Goal: Task Accomplishment & Management: Complete application form

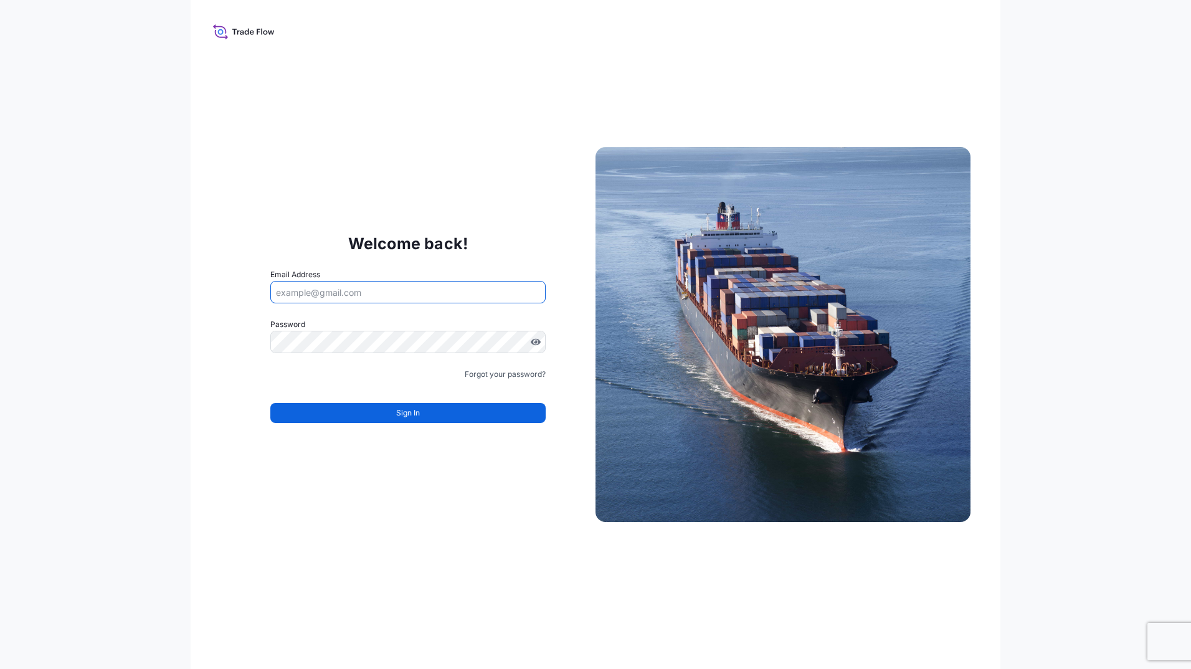
click at [427, 293] on input "Email Address" at bounding box center [407, 292] width 275 height 22
type input "[PERSON_NAME][EMAIL_ADDRESS][DOMAIN_NAME]"
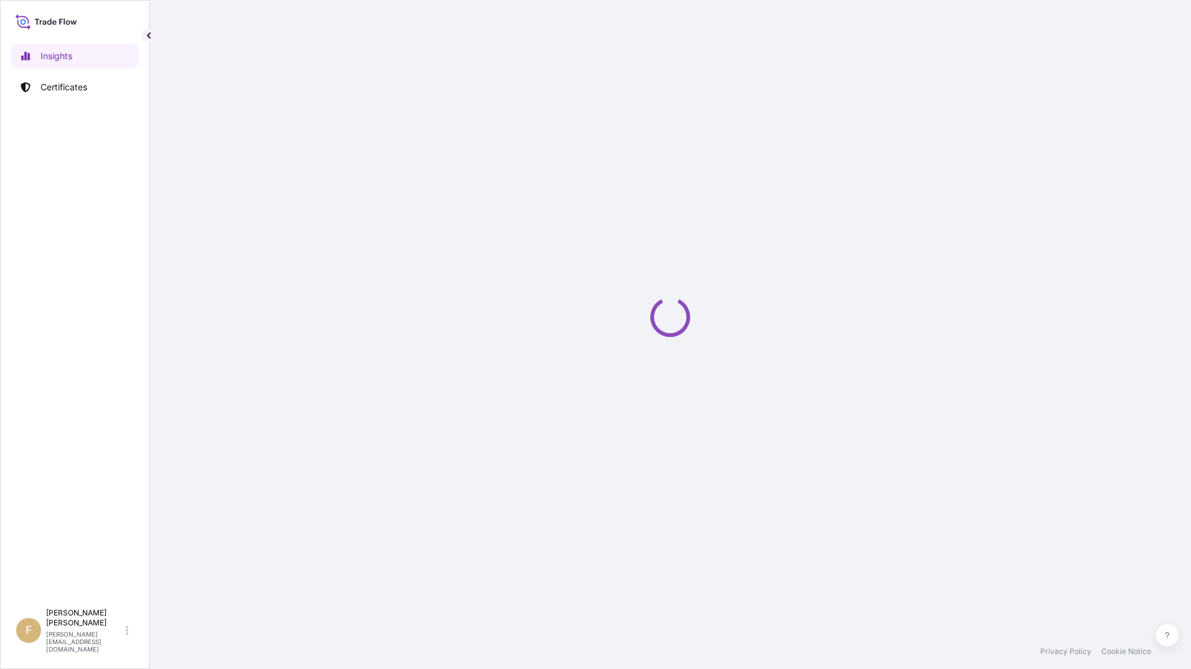
select select "2025"
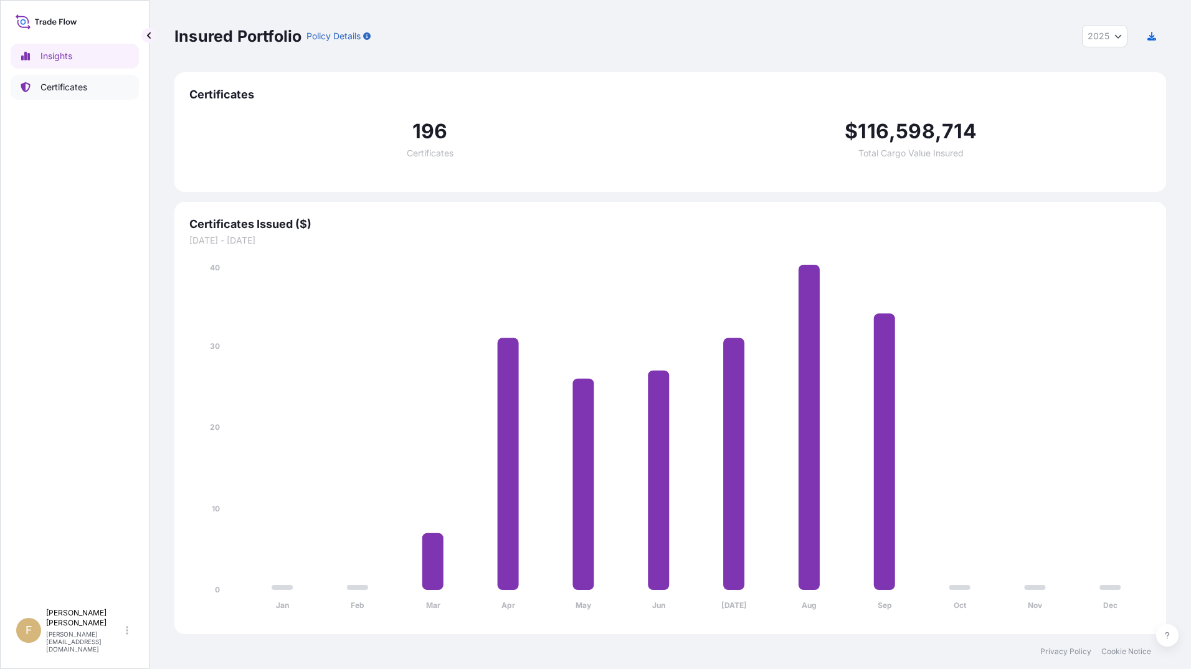
click at [78, 83] on p "Certificates" at bounding box center [63, 87] width 47 height 12
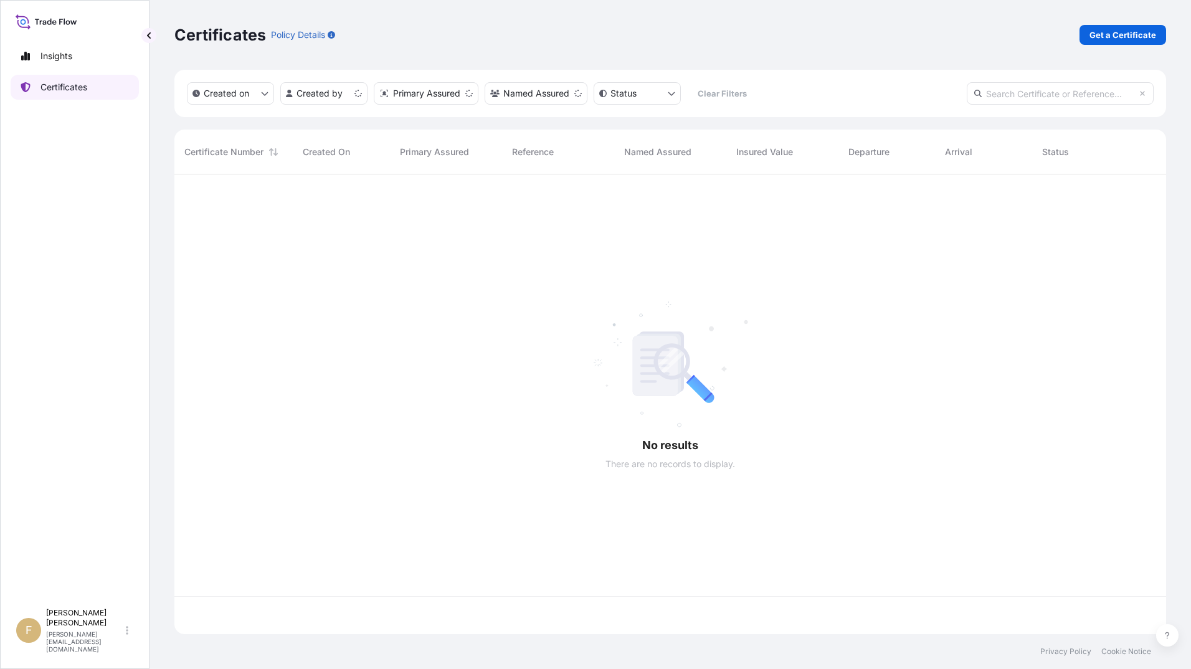
scroll to position [457, 982]
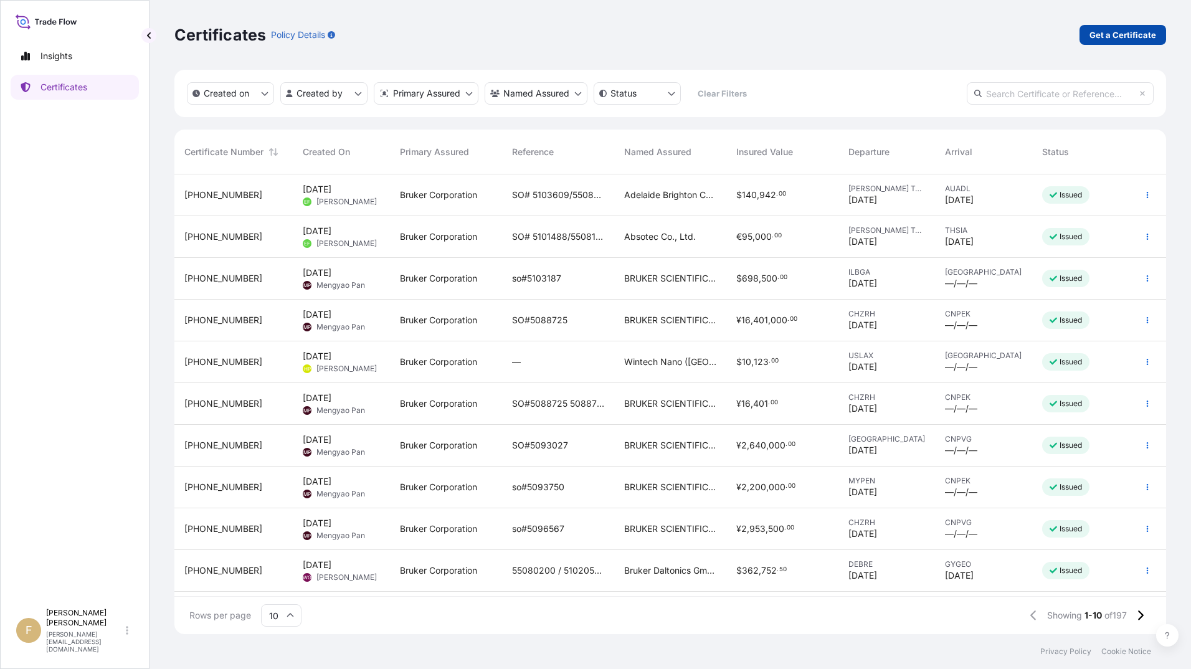
click at [1108, 40] on p "Get a Certificate" at bounding box center [1122, 35] width 67 height 12
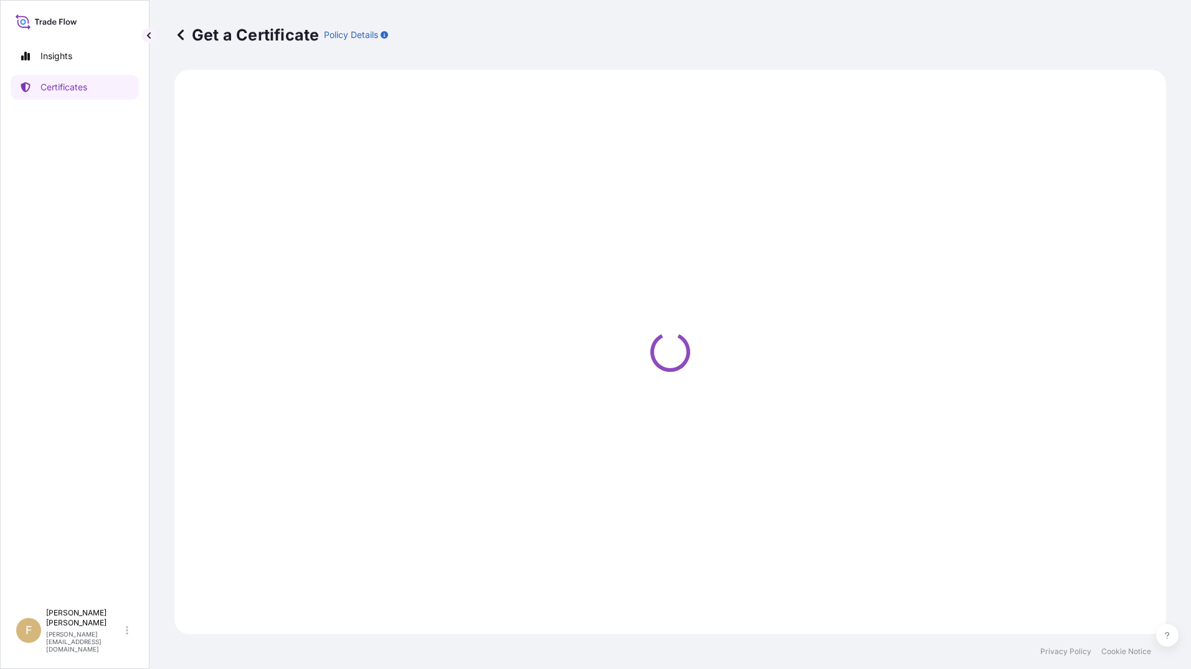
select select "Barge"
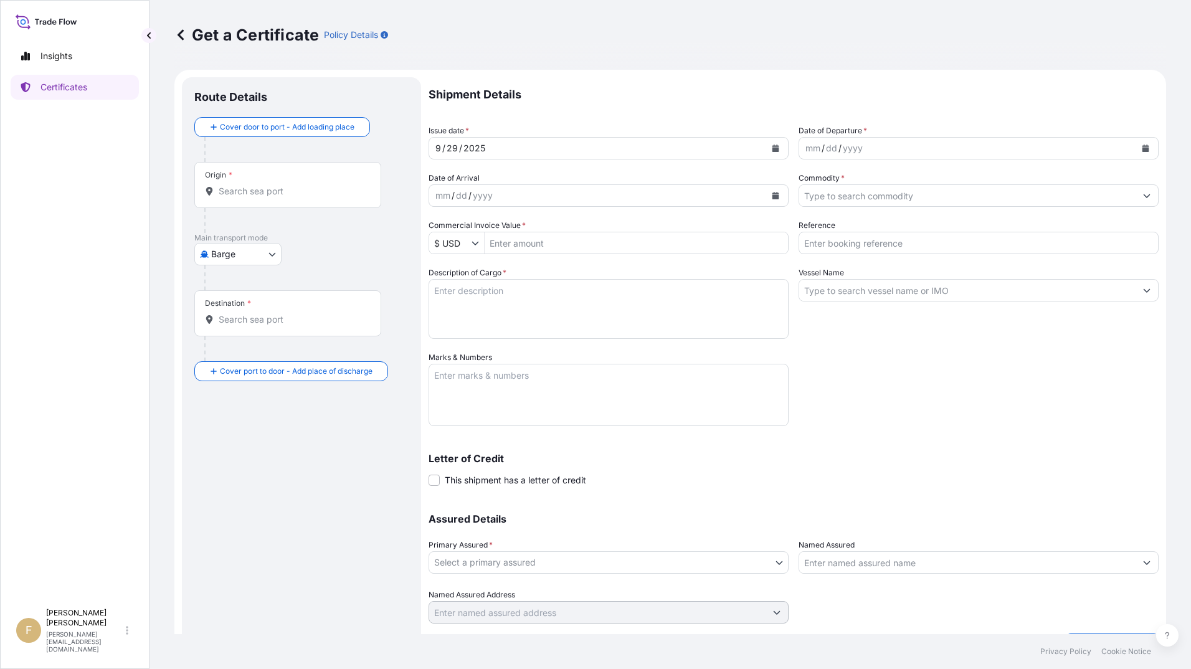
click at [460, 243] on input "$ USD" at bounding box center [450, 243] width 42 height 22
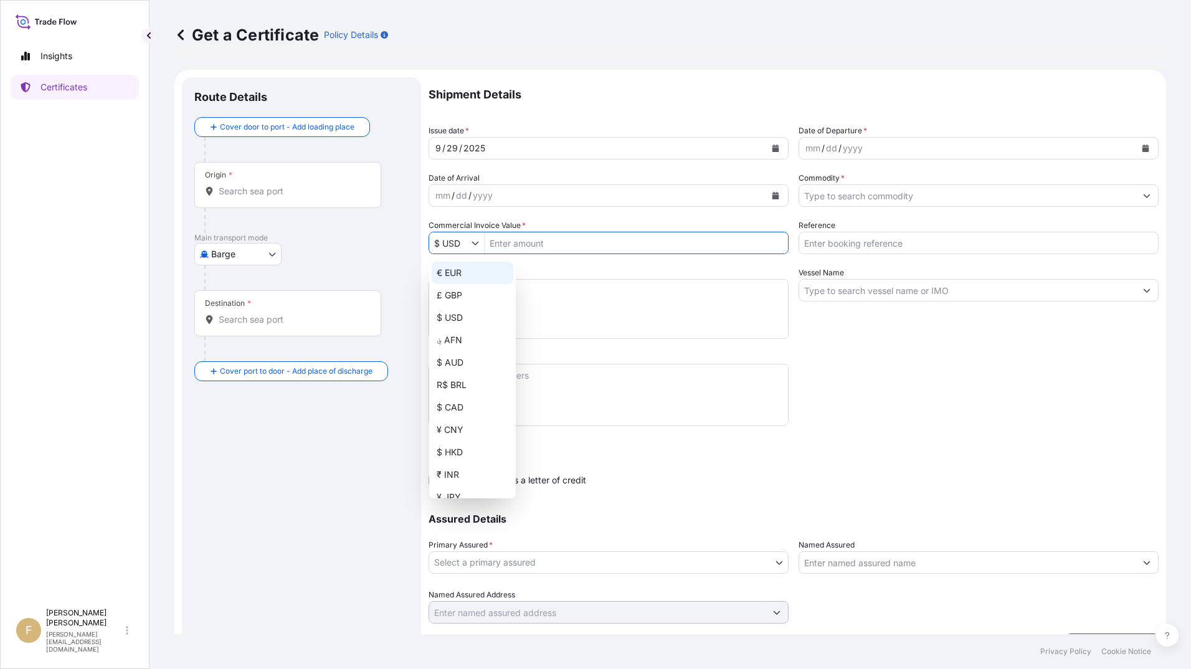
click at [468, 266] on div "€ EUR" at bounding box center [473, 273] width 82 height 22
type input "€ EUR"
click at [547, 237] on input "Commercial Invoice Value *" at bounding box center [635, 243] width 303 height 22
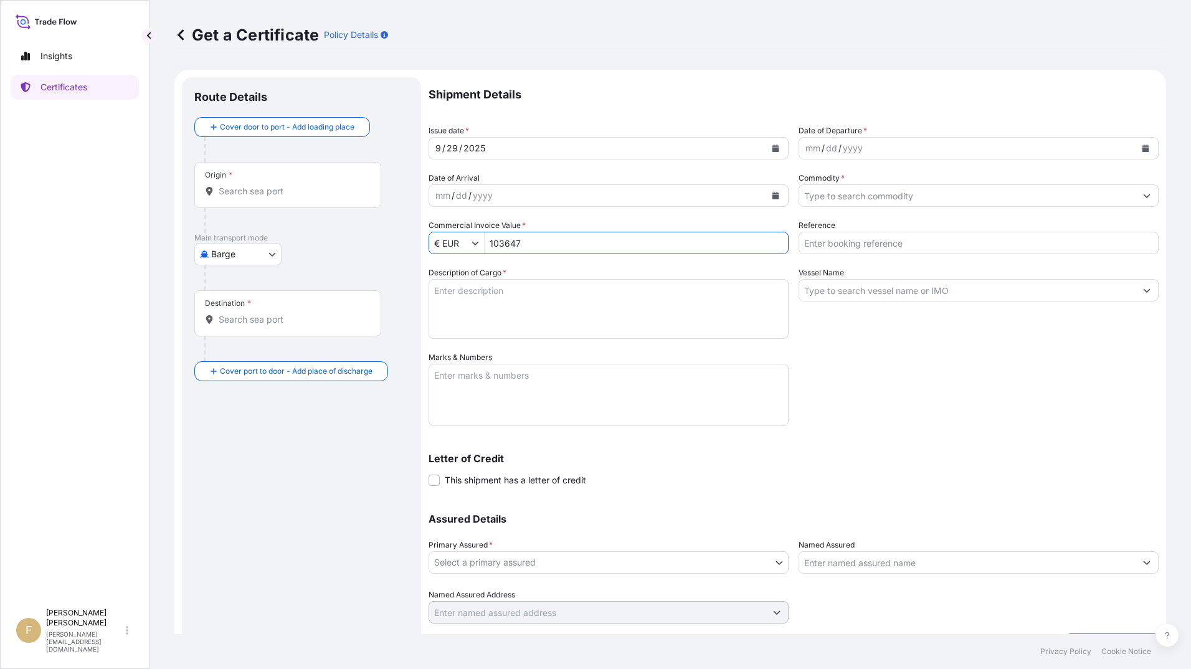
type input "103,647"
click at [521, 193] on div "mm / dd / yyyy" at bounding box center [597, 195] width 336 height 22
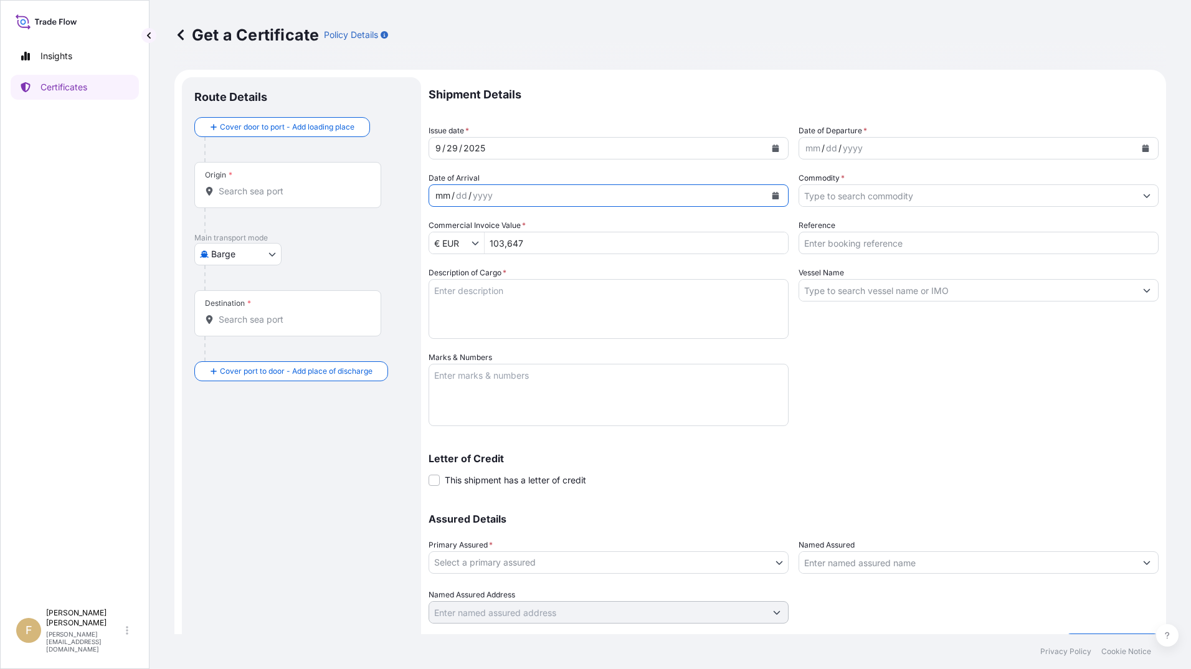
click at [1007, 147] on div "mm / dd / yyyy" at bounding box center [967, 148] width 336 height 22
click at [1141, 141] on button "Calendar" at bounding box center [1145, 148] width 20 height 20
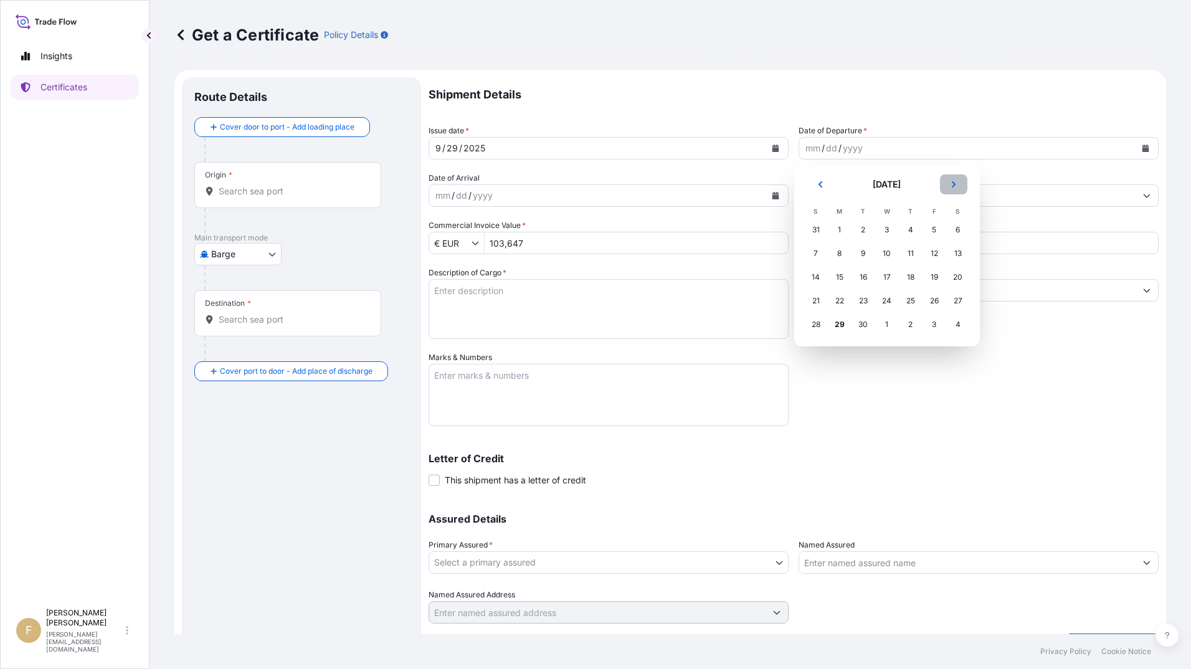
click at [952, 184] on icon "Next" at bounding box center [953, 184] width 7 height 7
click at [928, 231] on div "3" at bounding box center [934, 230] width 22 height 22
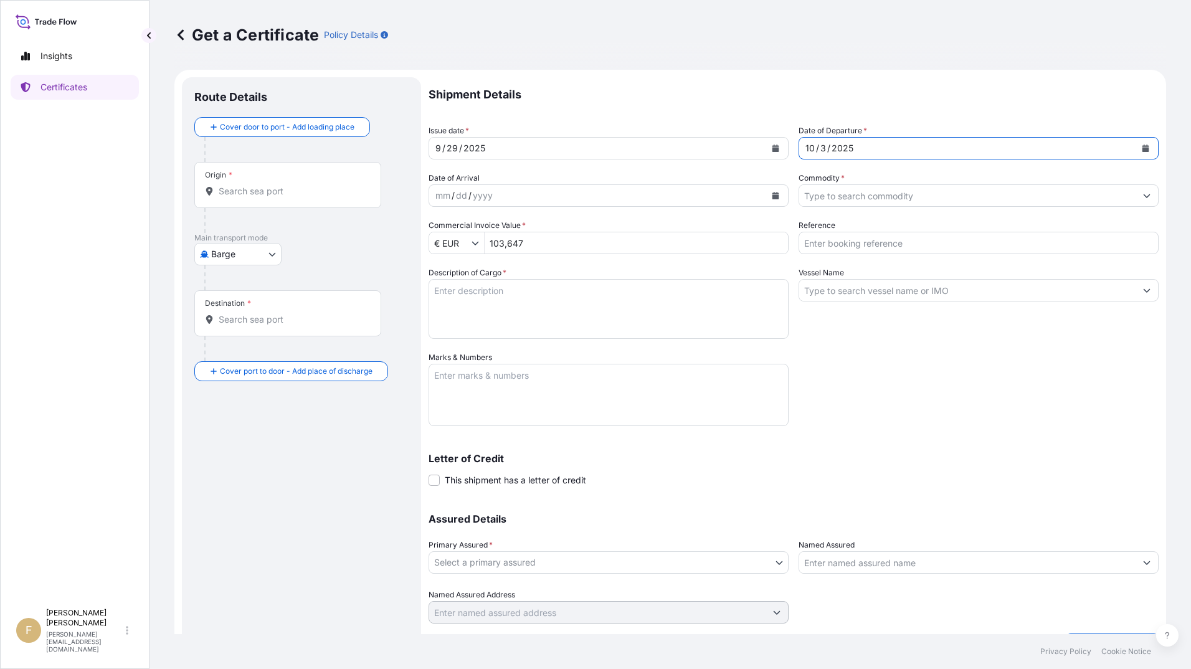
click at [1143, 197] on icon "Show suggestions" at bounding box center [1146, 196] width 7 height 4
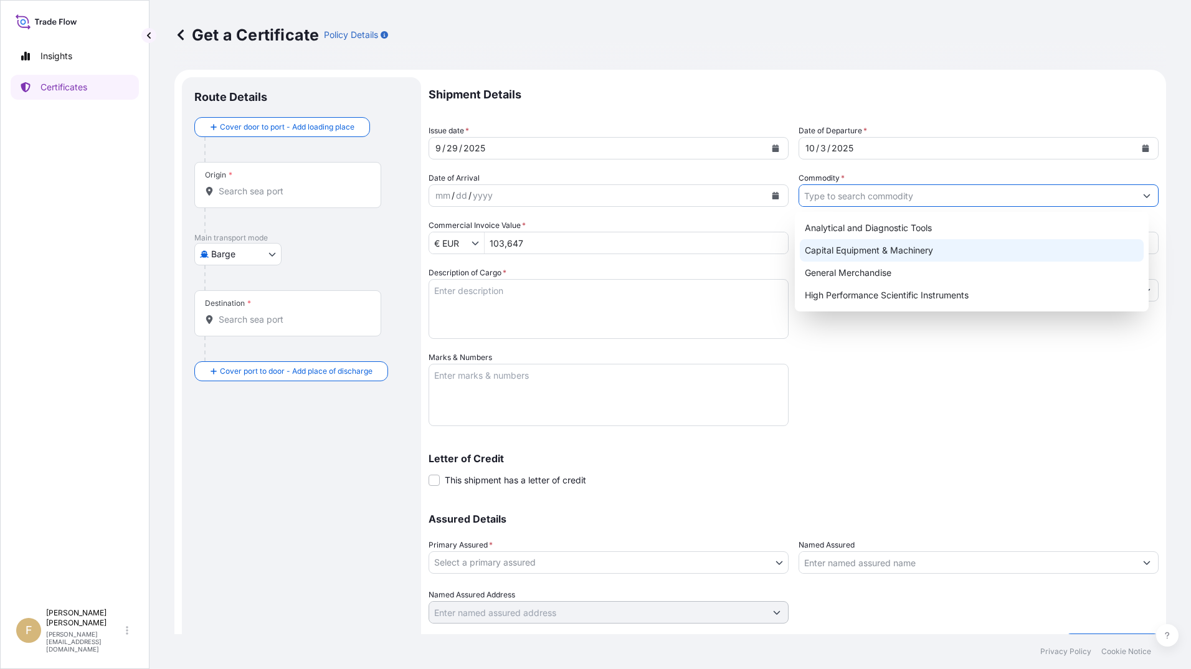
click at [950, 254] on div "Capital Equipment & Machinery" at bounding box center [972, 250] width 344 height 22
type input "Capital Equipment & Machinery"
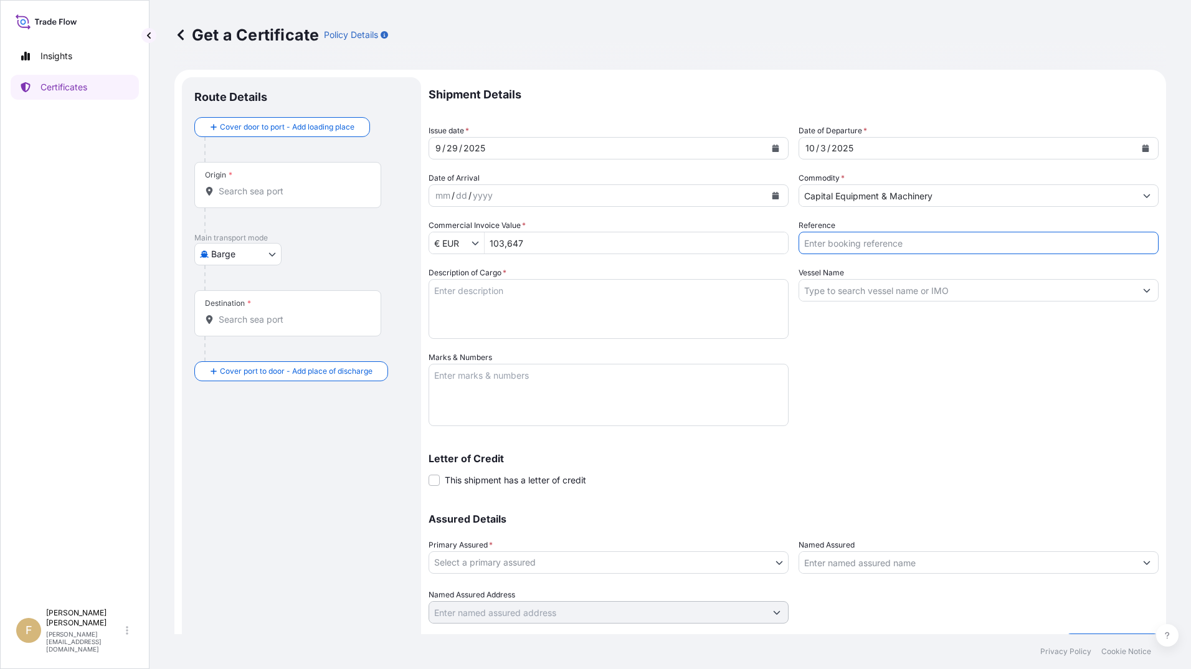
click at [900, 245] on input "Reference" at bounding box center [978, 243] width 360 height 22
type input "5105609"
click at [250, 180] on div "Origin *" at bounding box center [287, 185] width 187 height 46
click at [250, 185] on input "Origin *" at bounding box center [292, 191] width 147 height 12
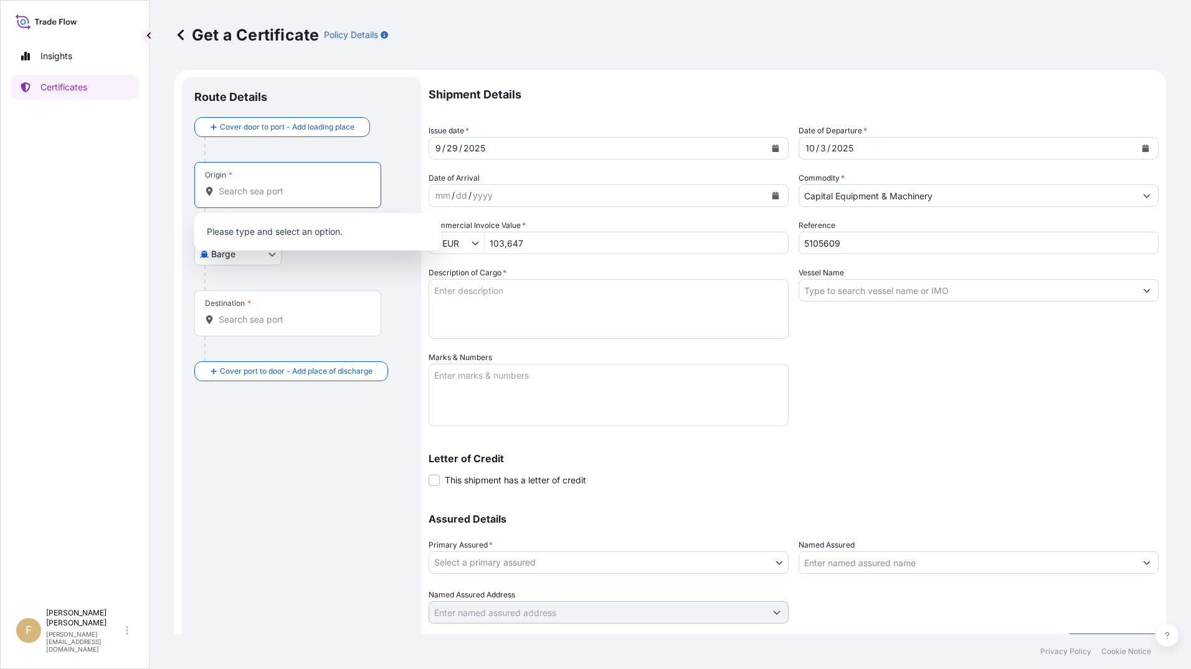
click at [280, 159] on div at bounding box center [306, 149] width 204 height 25
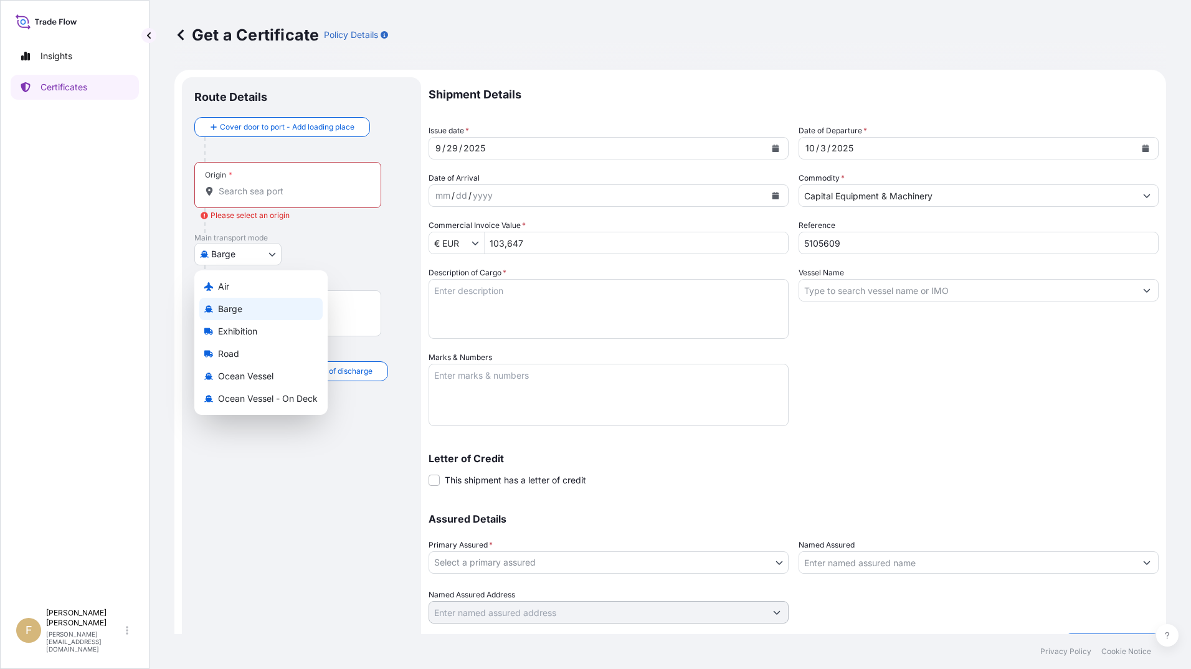
click at [250, 258] on body "0 options available. Insights Certificates F [PERSON_NAME] [EMAIL_ADDRESS][PERS…" at bounding box center [595, 334] width 1191 height 669
click at [252, 293] on div "Air" at bounding box center [260, 286] width 123 height 22
select select "Air"
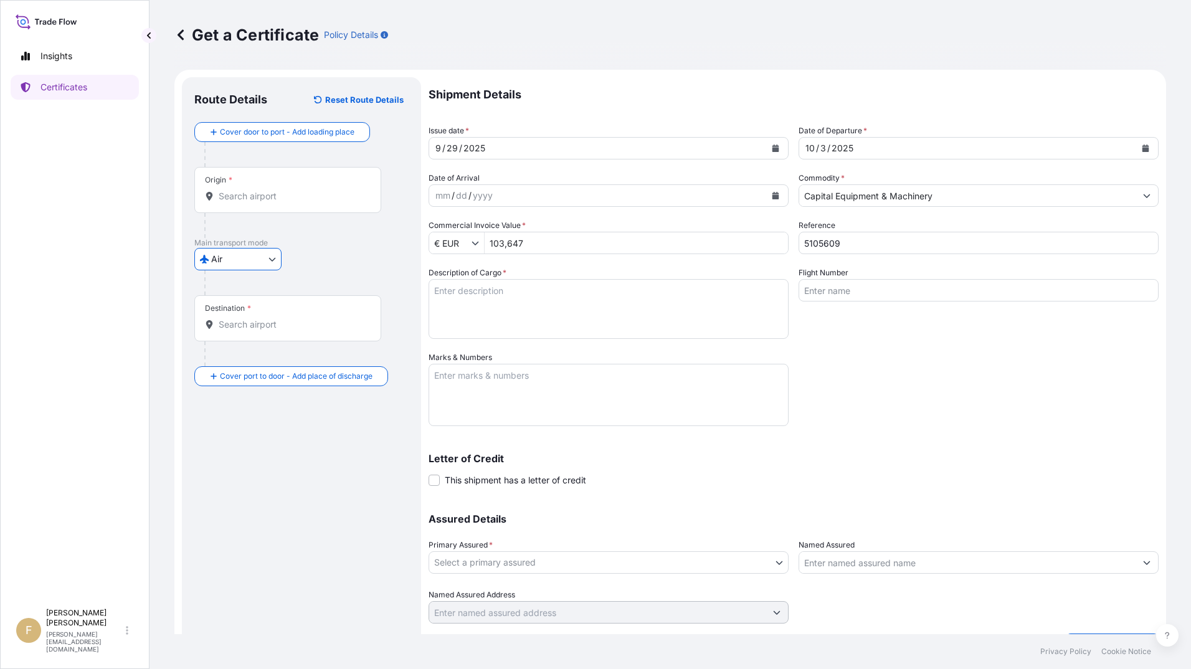
click at [267, 194] on input "Origin *" at bounding box center [292, 196] width 147 height 12
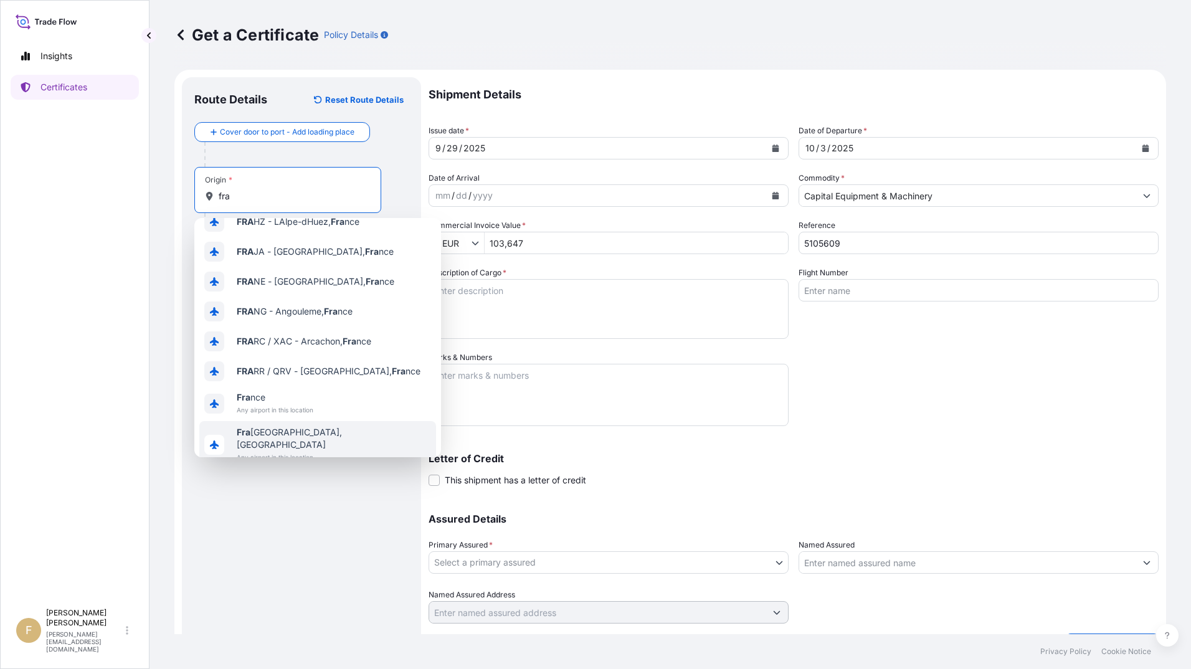
scroll to position [80, 0]
click at [338, 425] on span "Fra [GEOGRAPHIC_DATA], [GEOGRAPHIC_DATA]" at bounding box center [334, 434] width 194 height 25
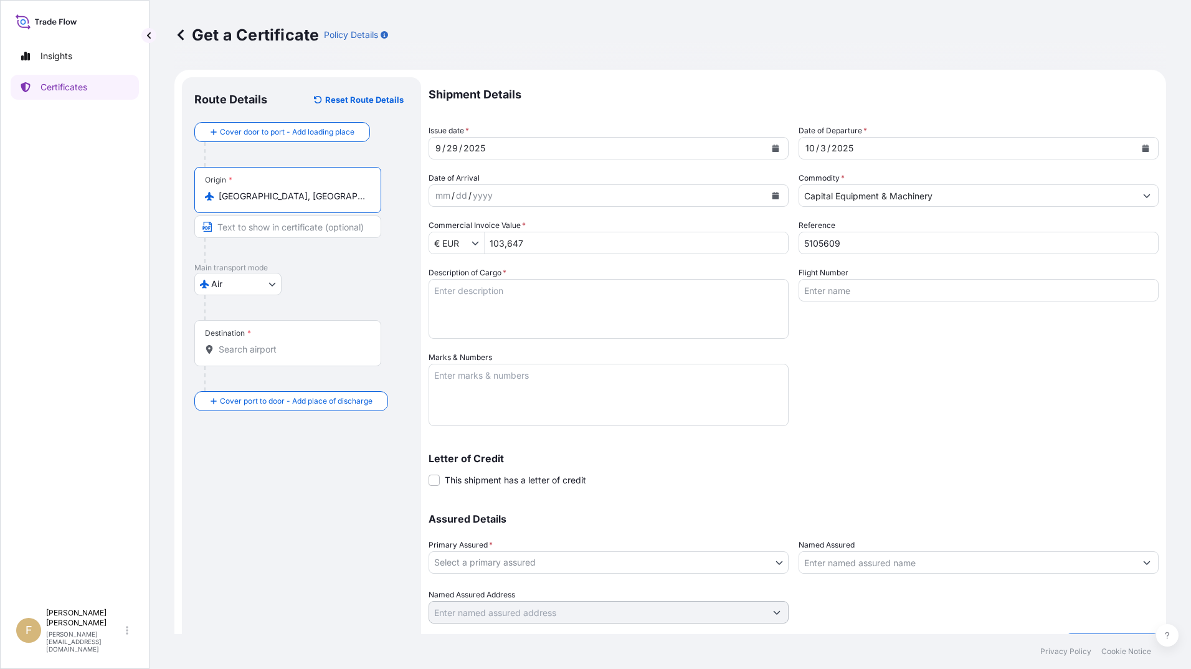
type input "[GEOGRAPHIC_DATA], [GEOGRAPHIC_DATA]"
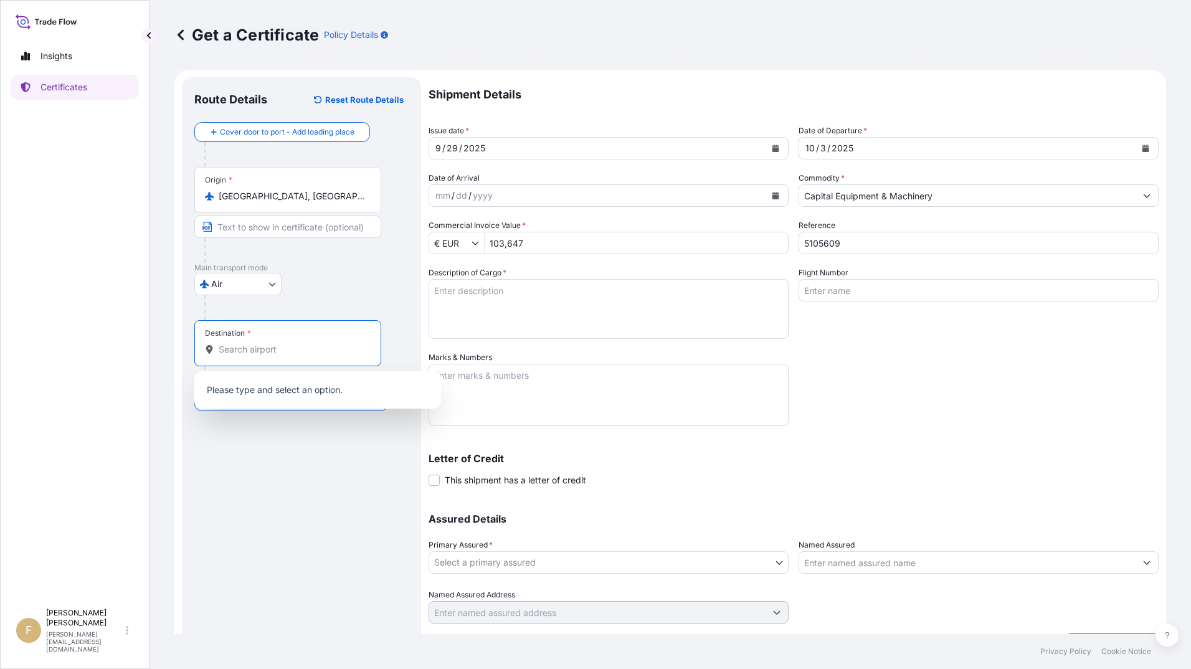
click at [303, 345] on input "Destination *" at bounding box center [292, 349] width 147 height 12
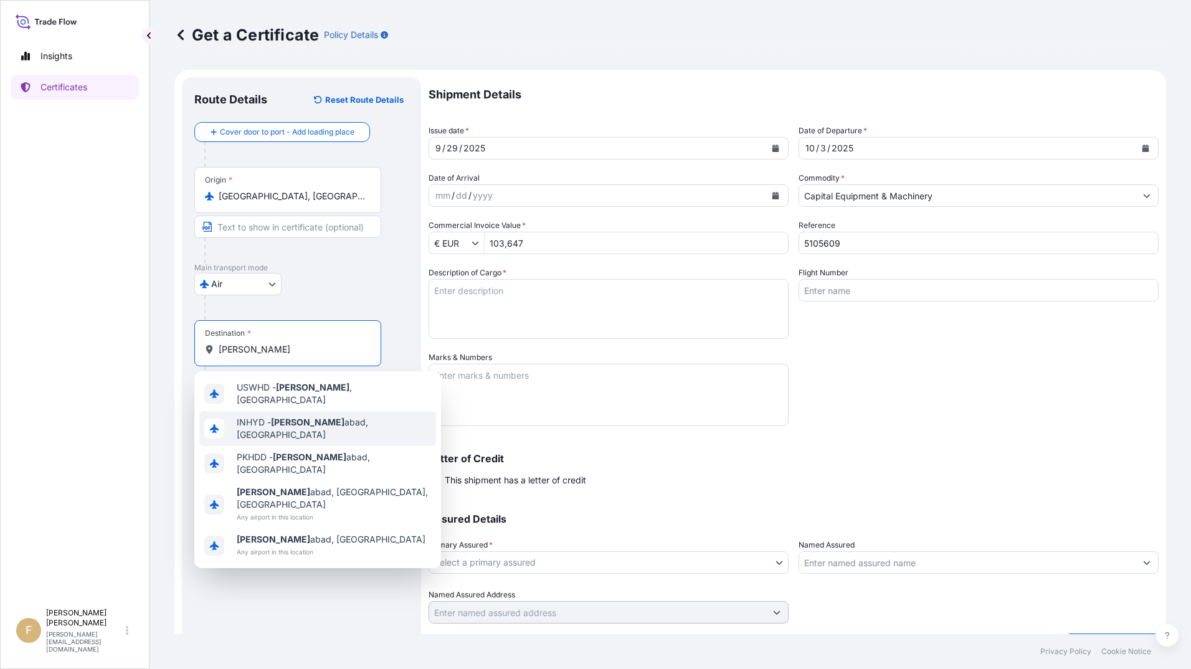
click at [304, 416] on span "INHYD - [PERSON_NAME], [GEOGRAPHIC_DATA]" at bounding box center [334, 428] width 194 height 25
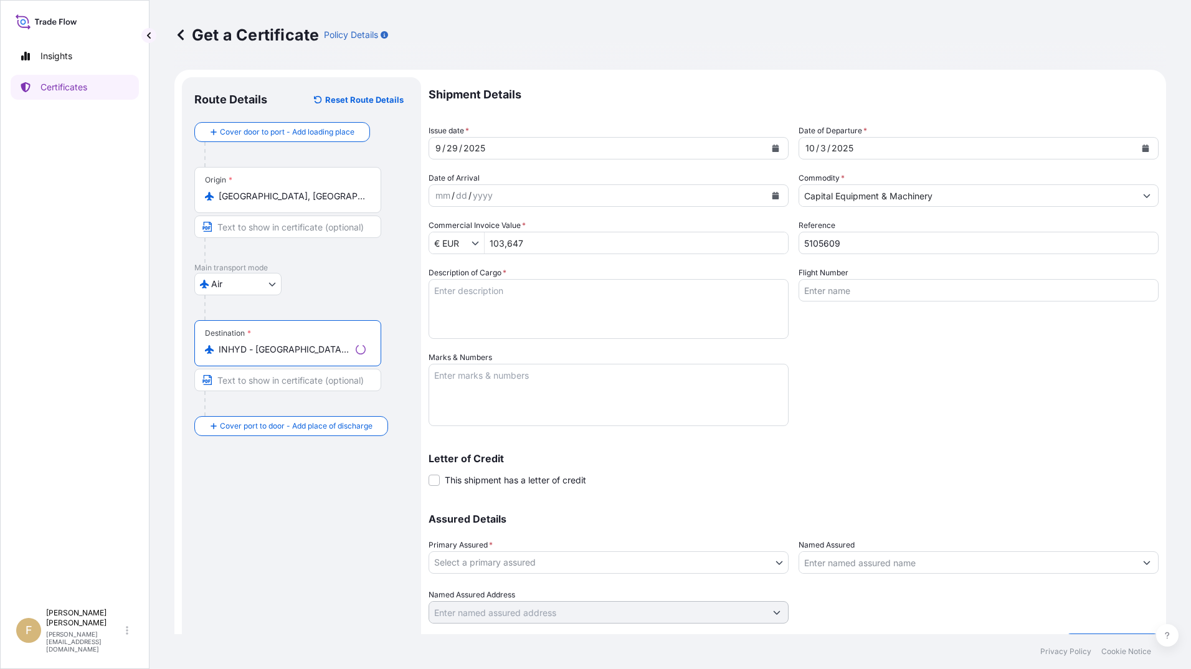
type input "INHYD - [GEOGRAPHIC_DATA], [GEOGRAPHIC_DATA]"
click at [271, 187] on div "Origin * [GEOGRAPHIC_DATA], [GEOGRAPHIC_DATA]" at bounding box center [287, 190] width 187 height 46
click at [271, 190] on input "[GEOGRAPHIC_DATA], [GEOGRAPHIC_DATA]" at bounding box center [292, 196] width 147 height 12
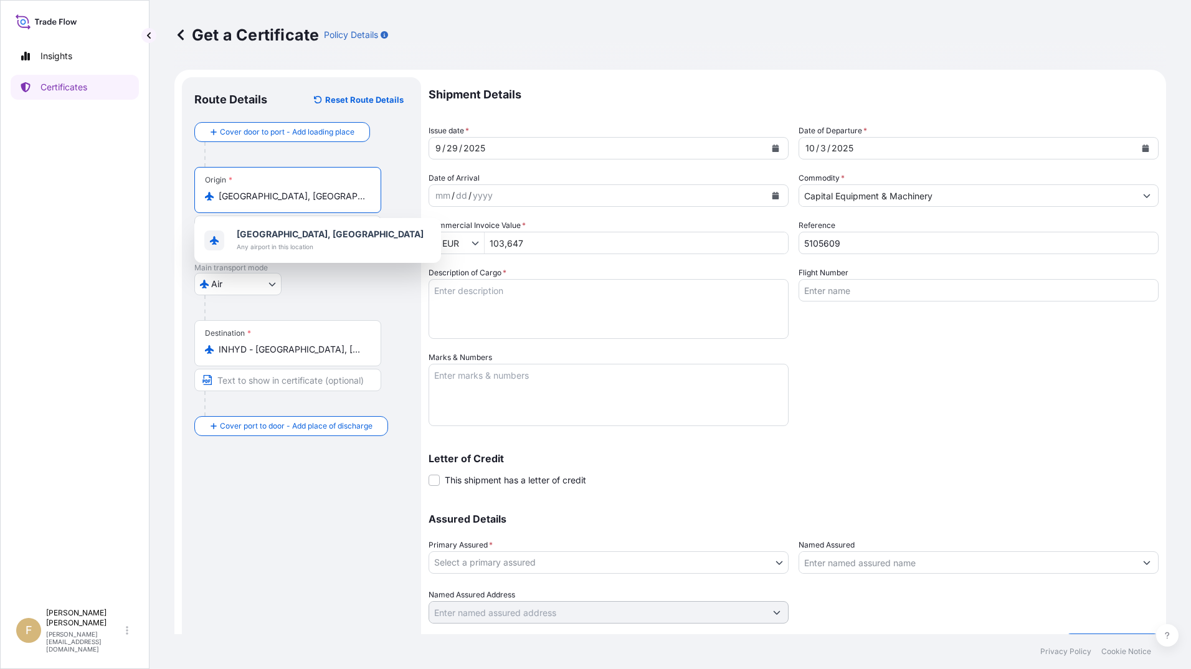
drag, startPoint x: 314, startPoint y: 192, endPoint x: 1, endPoint y: 161, distance: 314.7
click at [6, 159] on div "Insights Certificates F [PERSON_NAME] [PERSON_NAME][EMAIL_ADDRESS][DOMAIN_NAME]…" at bounding box center [595, 334] width 1191 height 669
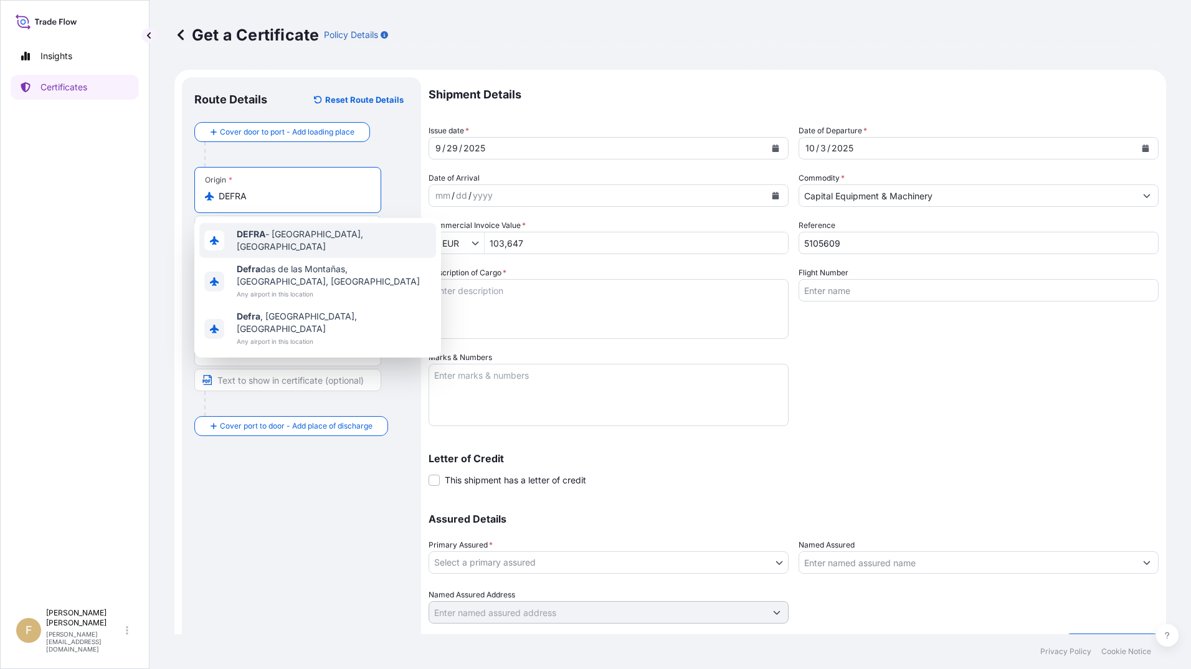
click at [337, 238] on span "DEFRA - [GEOGRAPHIC_DATA], [GEOGRAPHIC_DATA]" at bounding box center [334, 240] width 194 height 25
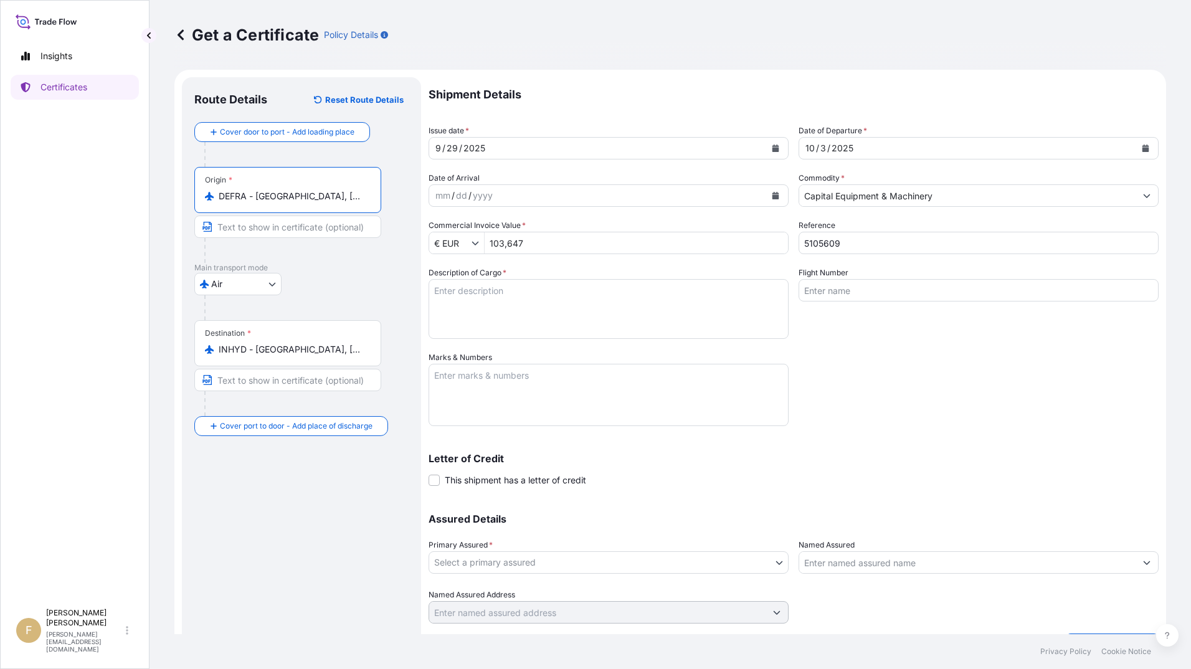
click at [949, 286] on input "Flight Number" at bounding box center [978, 290] width 360 height 22
click at [302, 198] on input "DEFRA - [GEOGRAPHIC_DATA], [GEOGRAPHIC_DATA]" at bounding box center [292, 196] width 147 height 12
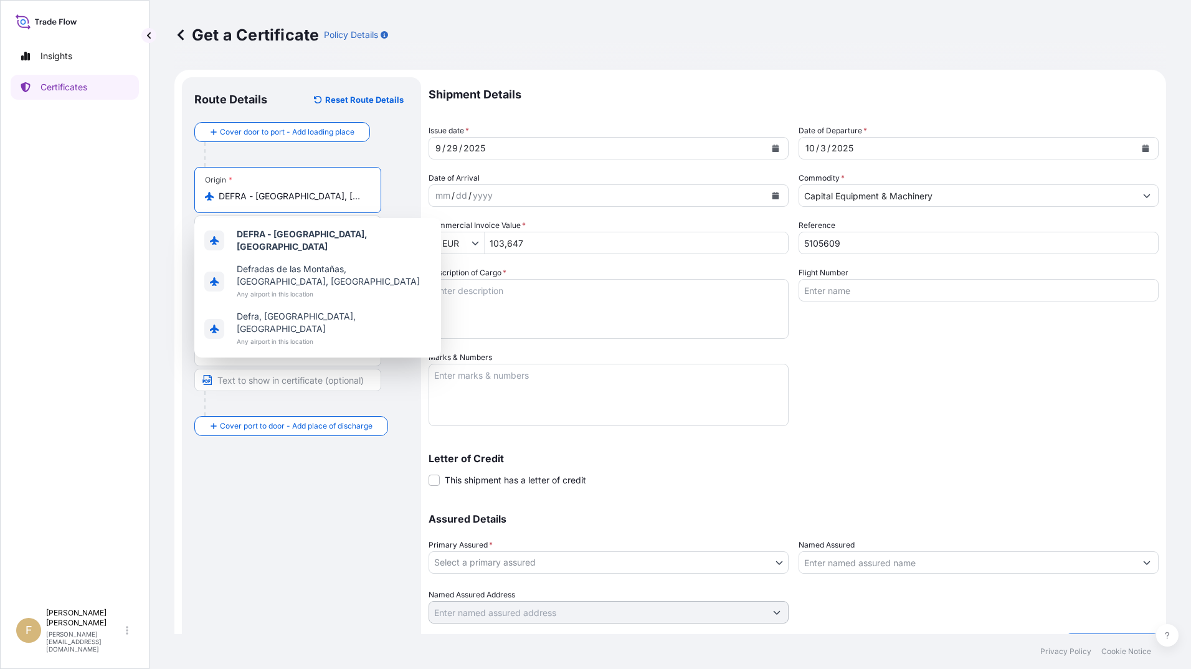
click at [303, 197] on input "DEFRA - [GEOGRAPHIC_DATA], [GEOGRAPHIC_DATA]" at bounding box center [292, 196] width 147 height 12
click at [242, 196] on input "DEFRA - [GEOGRAPHIC_DATA], [GEOGRAPHIC_DATA]" at bounding box center [292, 196] width 147 height 12
type input "y"
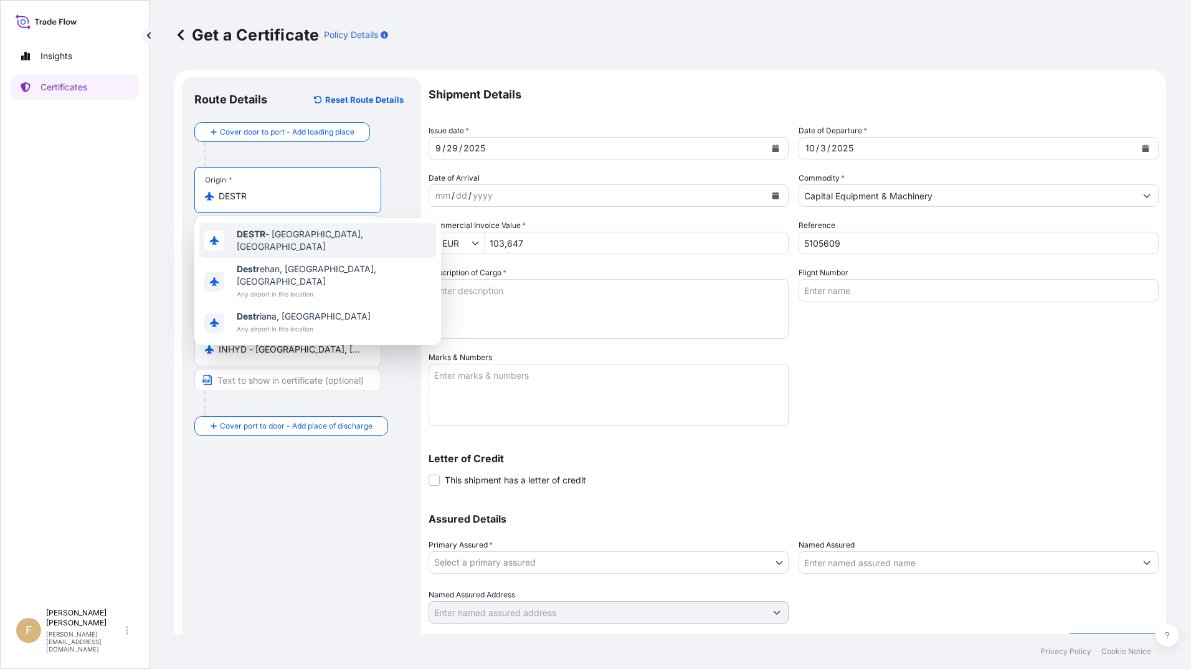
click at [288, 231] on div "DESTR - [GEOGRAPHIC_DATA], [GEOGRAPHIC_DATA]" at bounding box center [317, 240] width 237 height 35
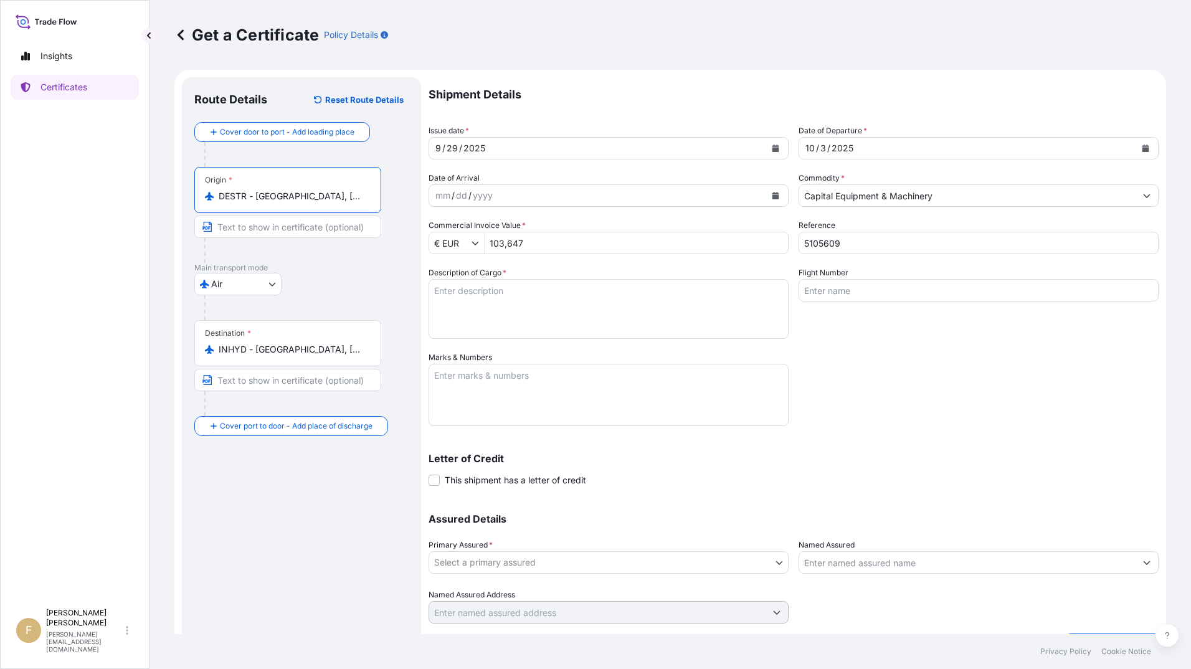
type input "DESTR - [GEOGRAPHIC_DATA], [GEOGRAPHIC_DATA]"
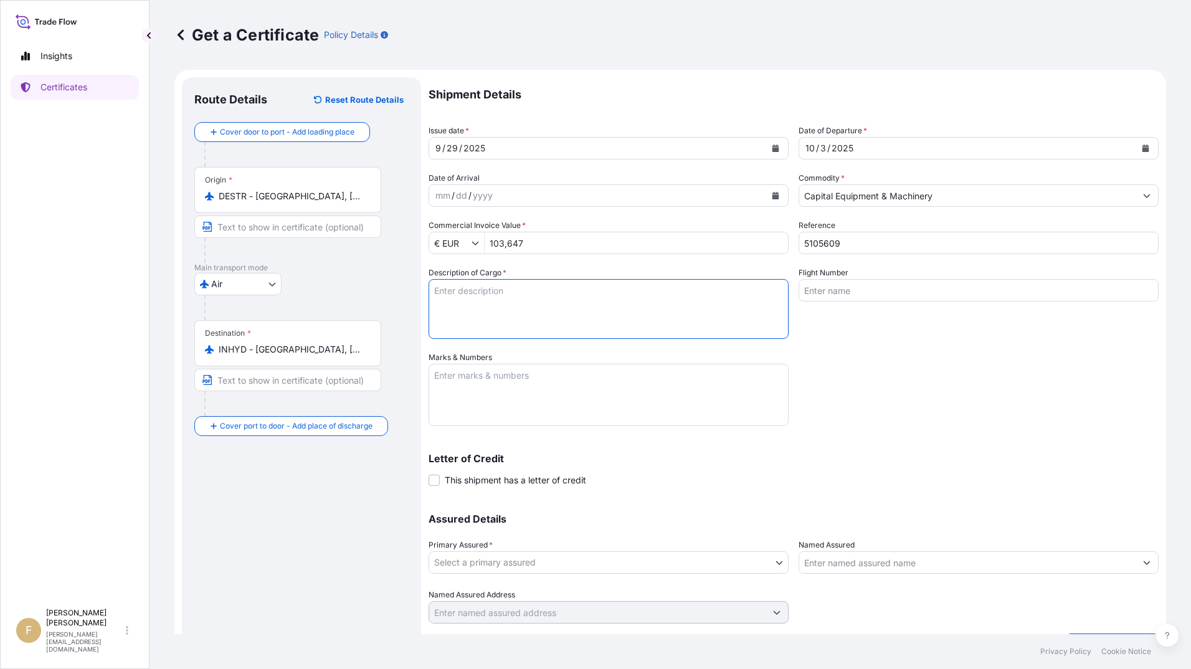
click at [642, 295] on textarea "Description of Cargo *" at bounding box center [608, 309] width 360 height 60
click at [676, 299] on textarea "Description of Cargo *" at bounding box center [608, 309] width 360 height 60
paste textarea "FT-NIR SPECTROMETER SYSTEM MPA II"
type textarea "FT-NIR SPECTROMETER SYSTEM MPA II"
click at [862, 290] on input "Flight Number" at bounding box center [978, 290] width 360 height 22
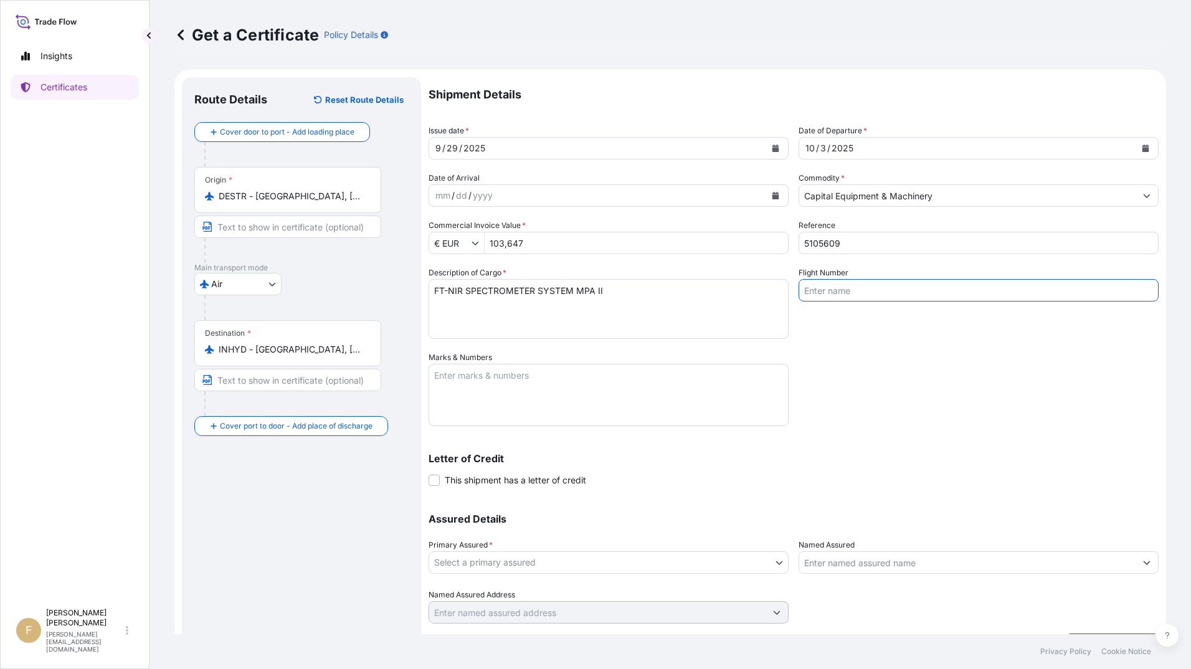
click at [851, 281] on input "Flight Number" at bounding box center [978, 290] width 360 height 22
click at [810, 289] on input "LH7209S" at bounding box center [978, 290] width 360 height 22
click at [849, 290] on input "LH 7209S" at bounding box center [978, 290] width 360 height 22
type input "LH 7209S/03 + LH 752/04"
click at [642, 307] on textarea "FT-NIR SPECTROMETER SYSTEM MPA II" at bounding box center [608, 309] width 360 height 60
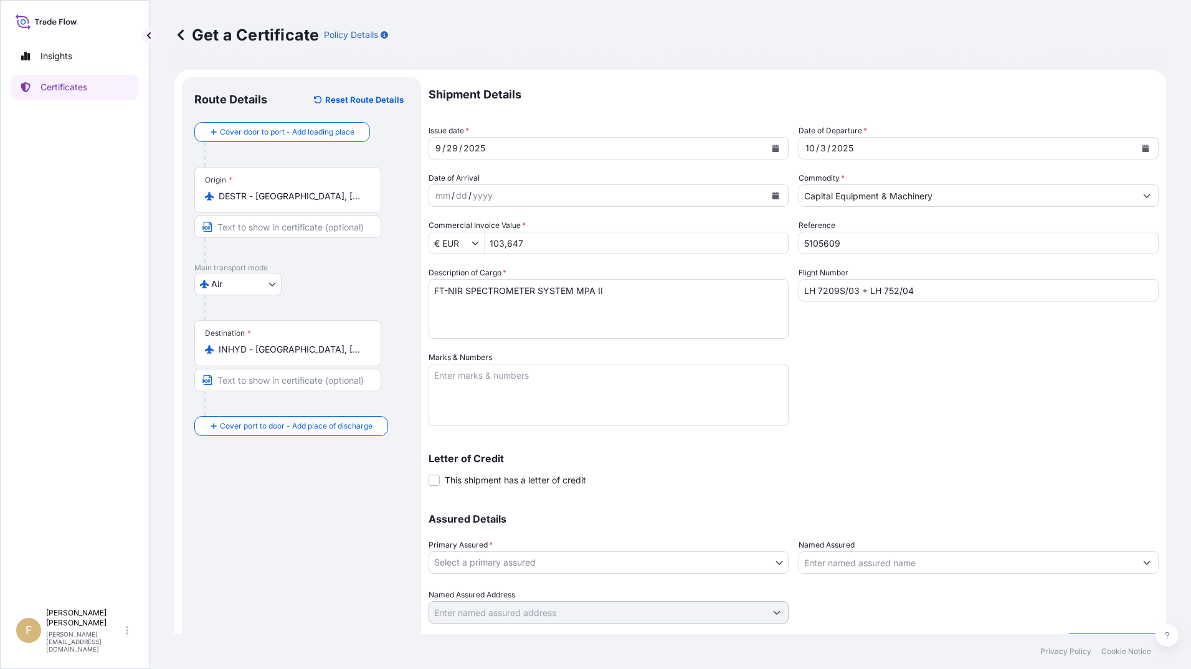
click at [553, 247] on input "103,647" at bounding box center [635, 243] width 303 height 22
click at [556, 242] on input "103,647" at bounding box center [635, 243] width 303 height 22
click at [592, 238] on input "1,140,117" at bounding box center [635, 243] width 303 height 22
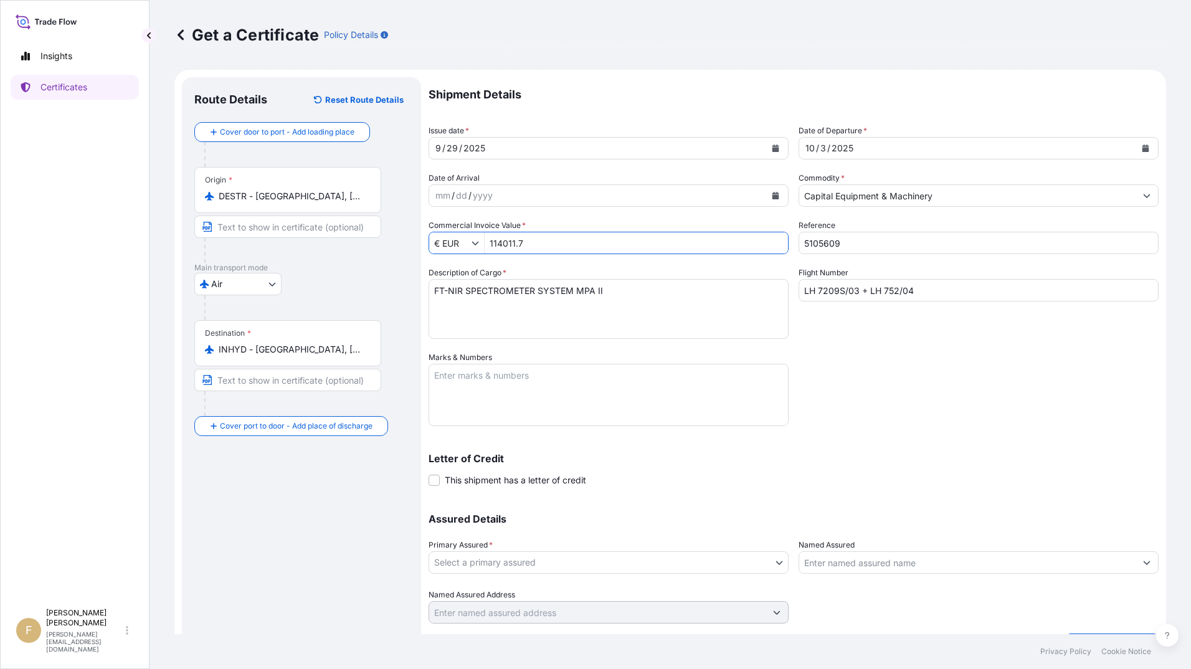
type input "114,011.7"
drag, startPoint x: 611, startPoint y: 306, endPoint x: 615, endPoint y: 301, distance: 6.6
click at [613, 303] on textarea "FT-NIR SPECTROMETER SYSTEM MPA II" at bounding box center [608, 309] width 360 height 60
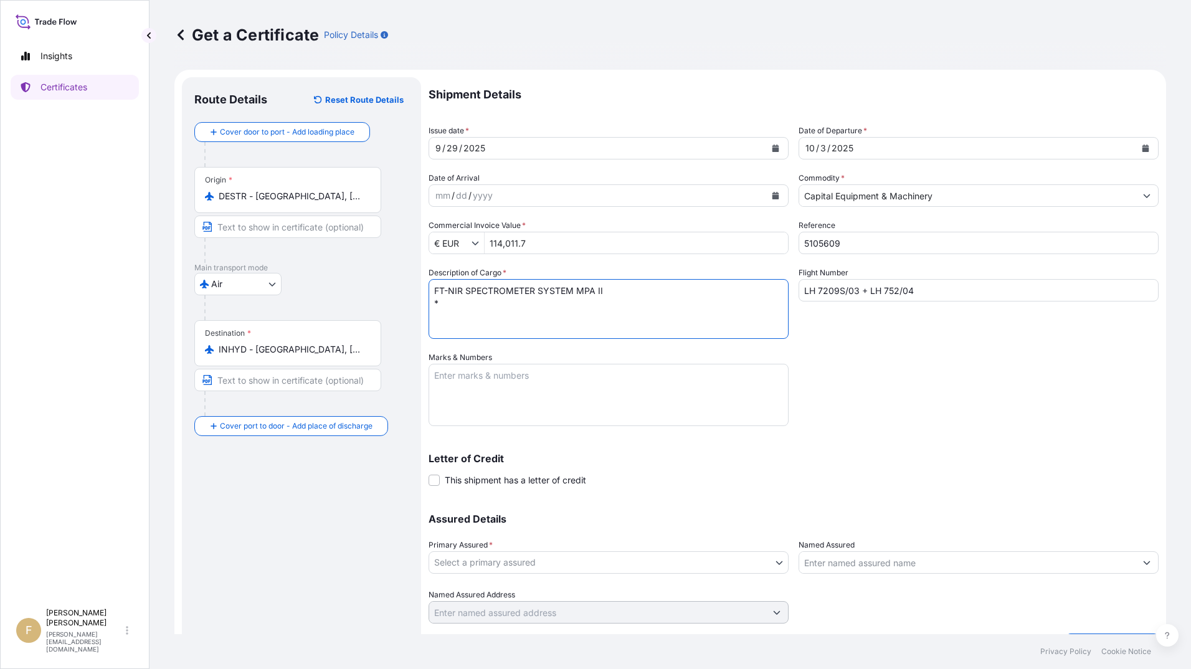
paste textarea "COVERING ALL RISKS, INSTITUTE CARGO CLAUSE (A) INSTITUTE WAR CLAUSE (CARGO) AND…"
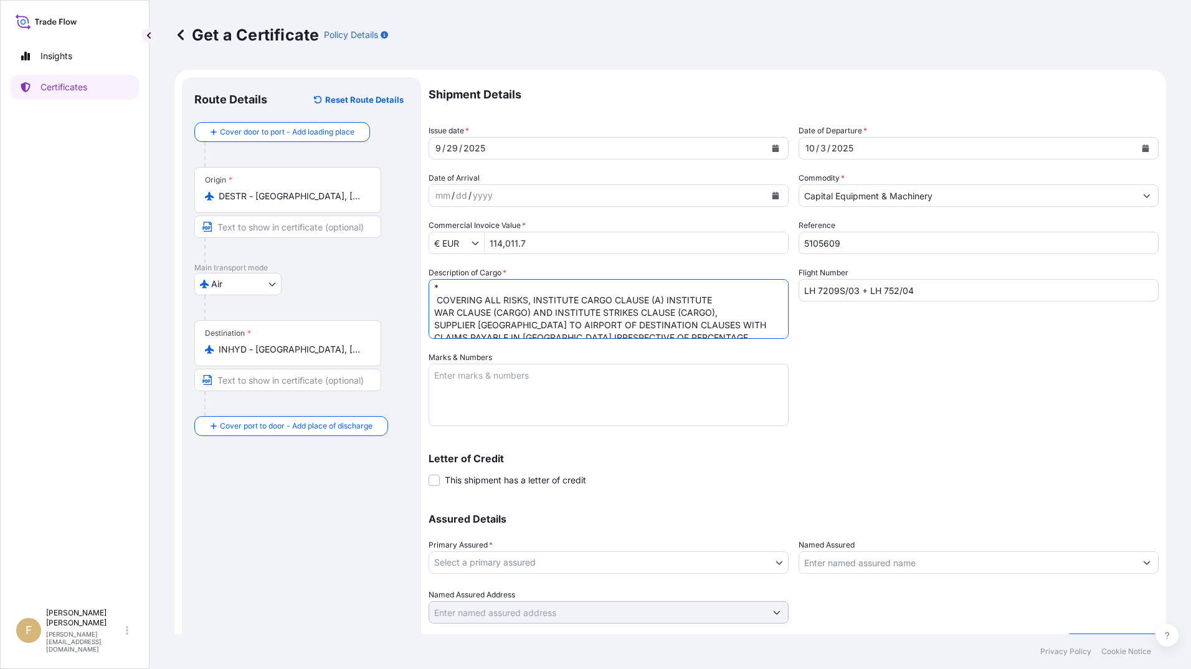
scroll to position [0, 0]
click at [436, 318] on textarea "FT-NIR SPECTROMETER SYSTEM MPA II * COVERING ALL RISKS, INSTITUTE CARGO CLAUSE …" at bounding box center [608, 309] width 360 height 60
click at [618, 287] on textarea "FT-NIR SPECTROMETER SYSTEM MPA II * INSURANCE COVERING ALL RISKS, INSTITUTE CAR…" at bounding box center [608, 309] width 360 height 60
paste textarea "INCOTERMS:CIP- [GEOGRAPHIC_DATA] [GEOGRAPHIC_DATA]. AS PER INCOTERMS 2020"
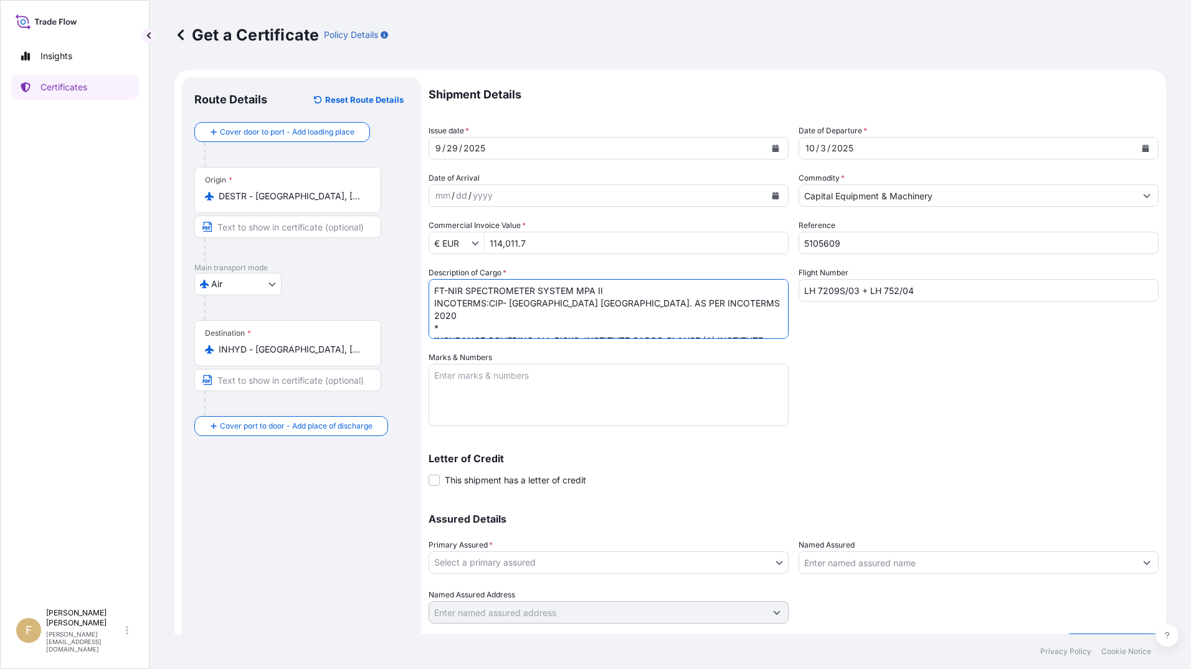
type textarea "FT-NIR SPECTROMETER SYSTEM MPA II INCOTERMS:CIP- [GEOGRAPHIC_DATA] [GEOGRAPHIC_…"
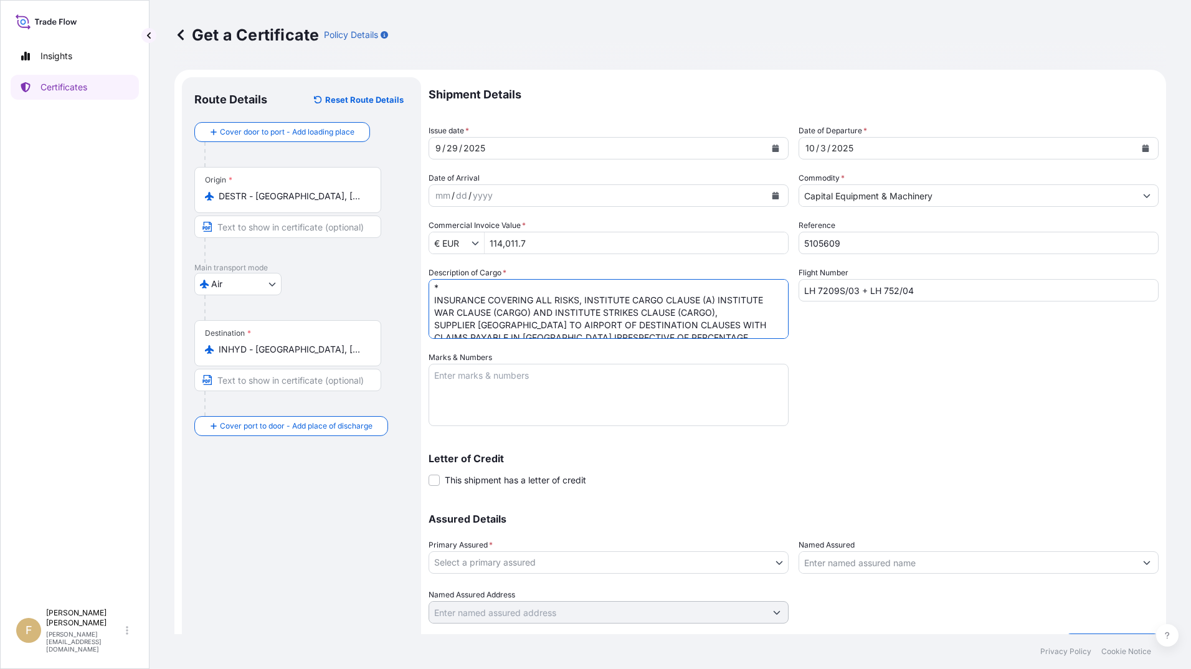
scroll to position [62, 0]
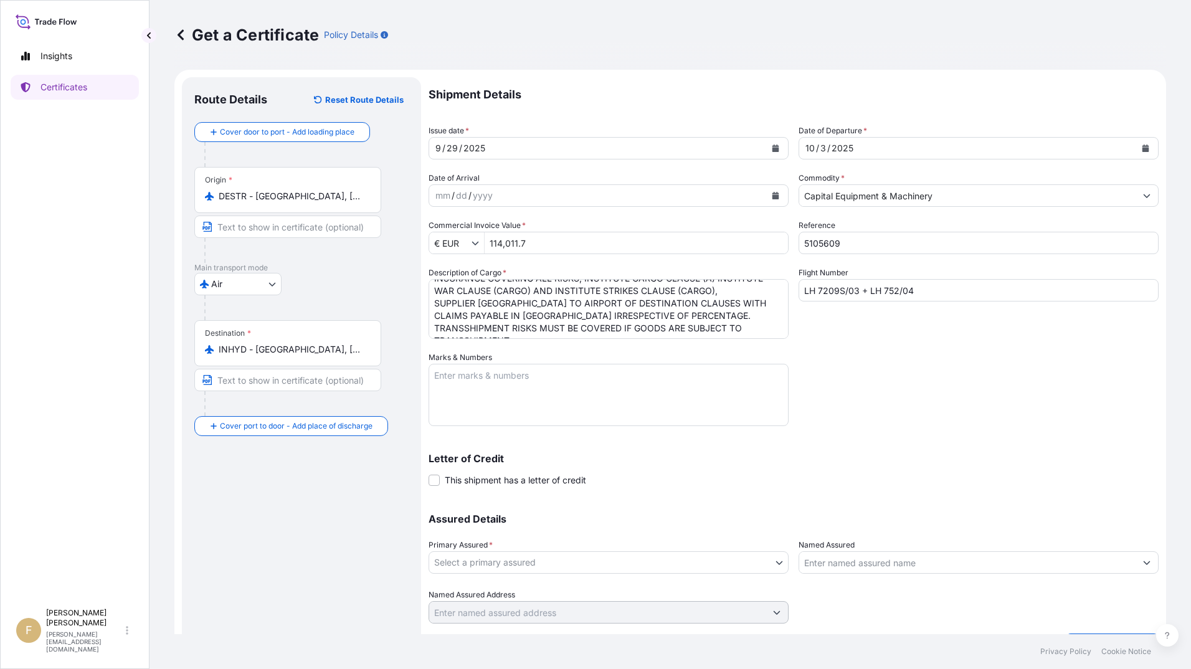
click at [543, 382] on textarea "Marks & Numbers" at bounding box center [608, 395] width 360 height 62
click at [435, 481] on span at bounding box center [433, 479] width 11 height 11
click at [428, 473] on input "This shipment has a letter of credit" at bounding box center [428, 473] width 0 height 0
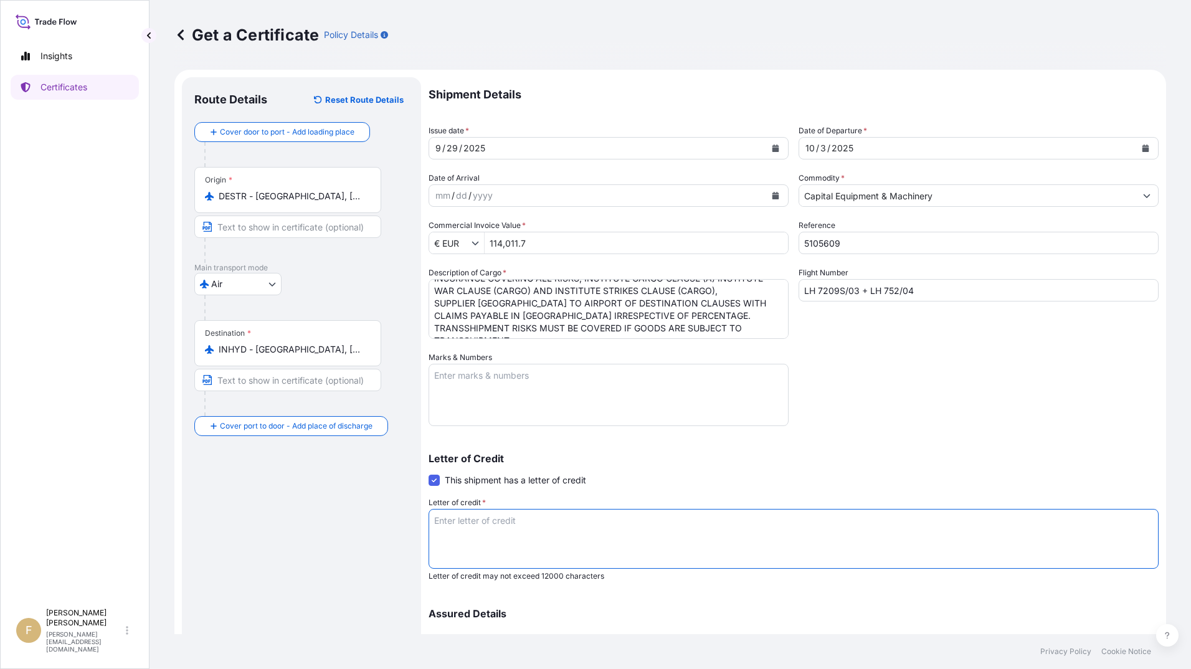
click at [529, 522] on textarea "Letter of credit *" at bounding box center [793, 539] width 730 height 60
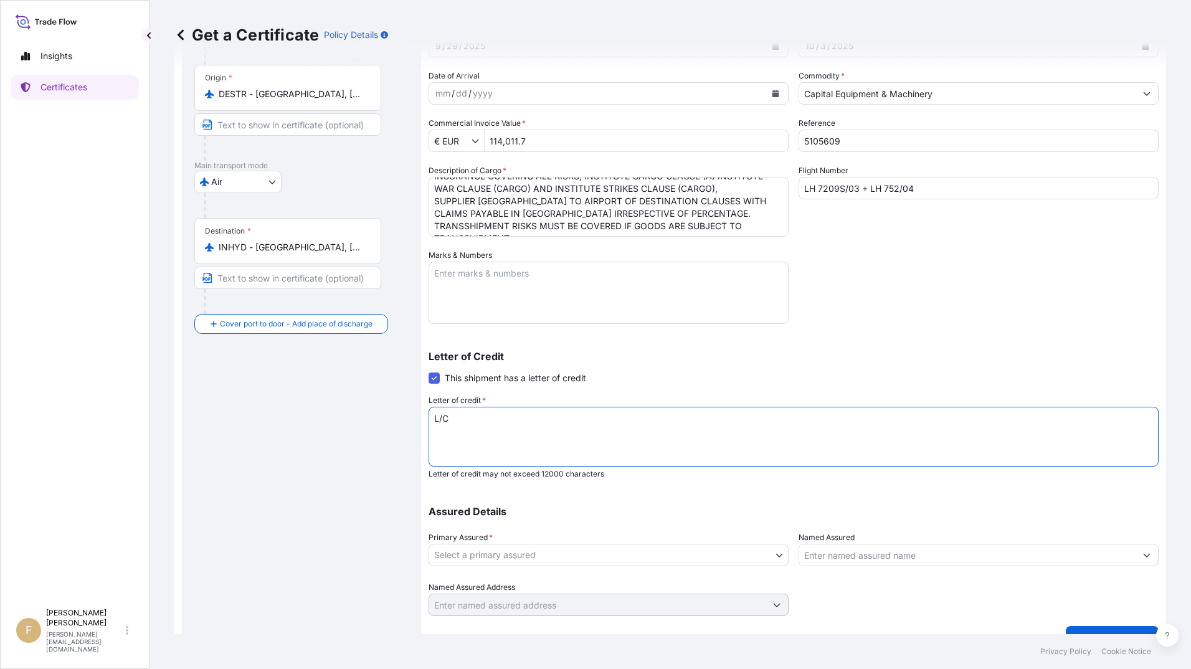
scroll to position [126, 0]
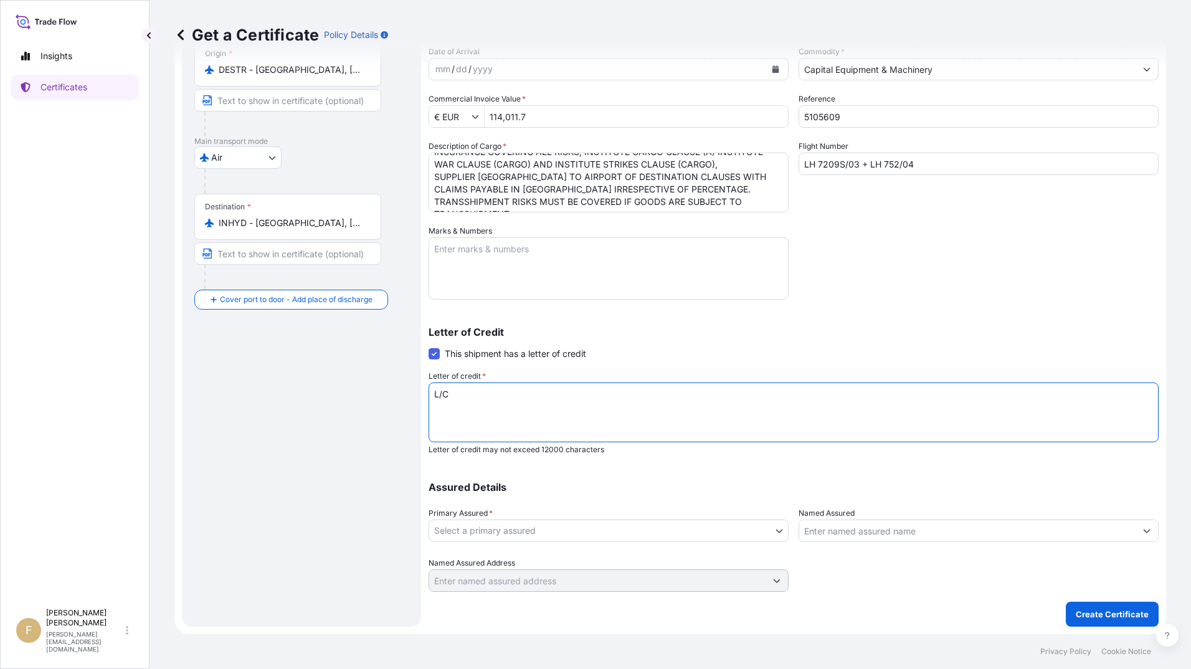
type textarea "L/C"
click at [484, 528] on body "Insights Certificates F [PERSON_NAME] [EMAIL_ADDRESS][PERSON_NAME][DOMAIN_NAME]…" at bounding box center [595, 334] width 1191 height 669
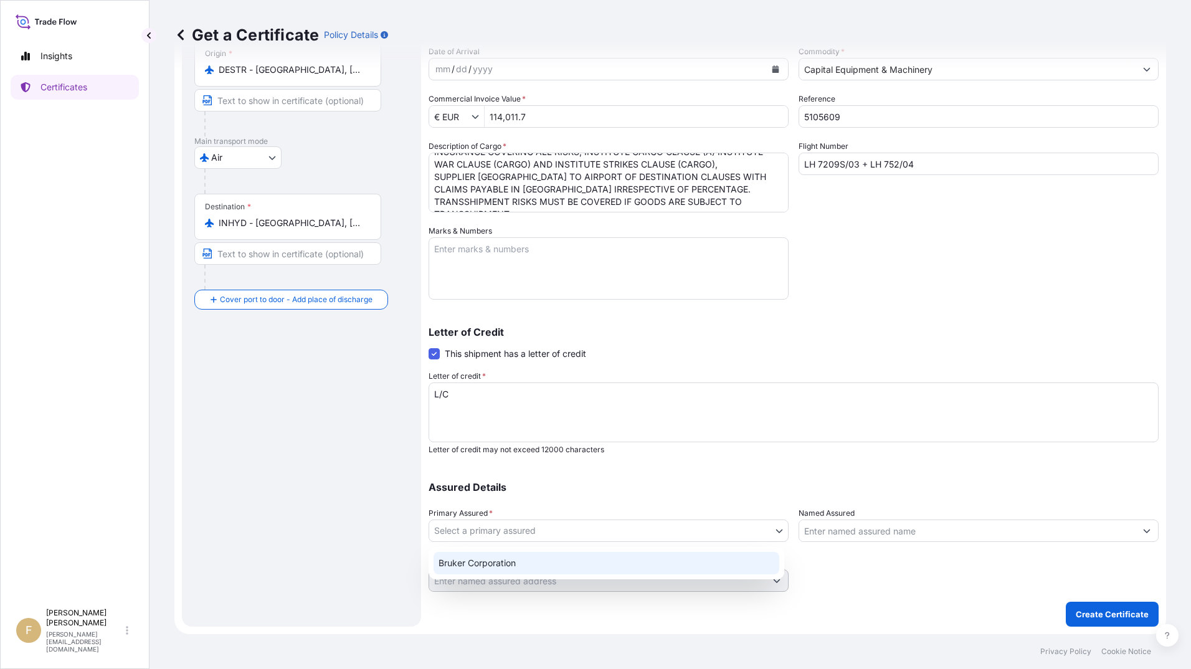
click at [511, 563] on div "Bruker Corporation" at bounding box center [606, 563] width 346 height 22
select select "31474"
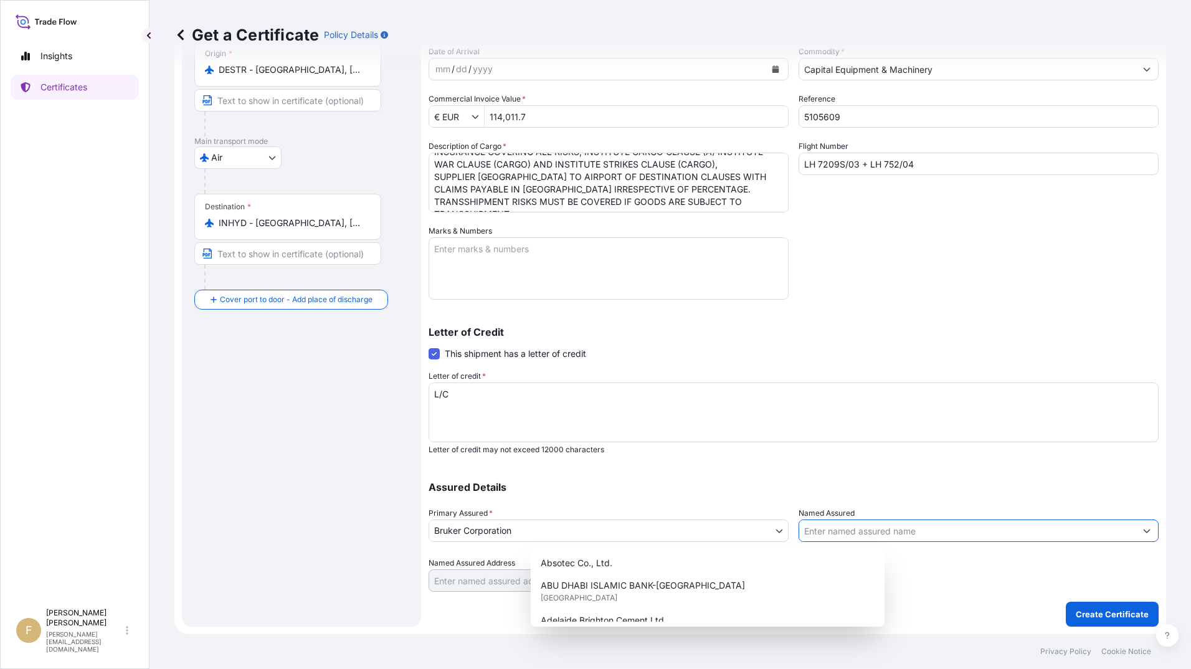
click at [835, 532] on input "Named Assured" at bounding box center [967, 530] width 336 height 22
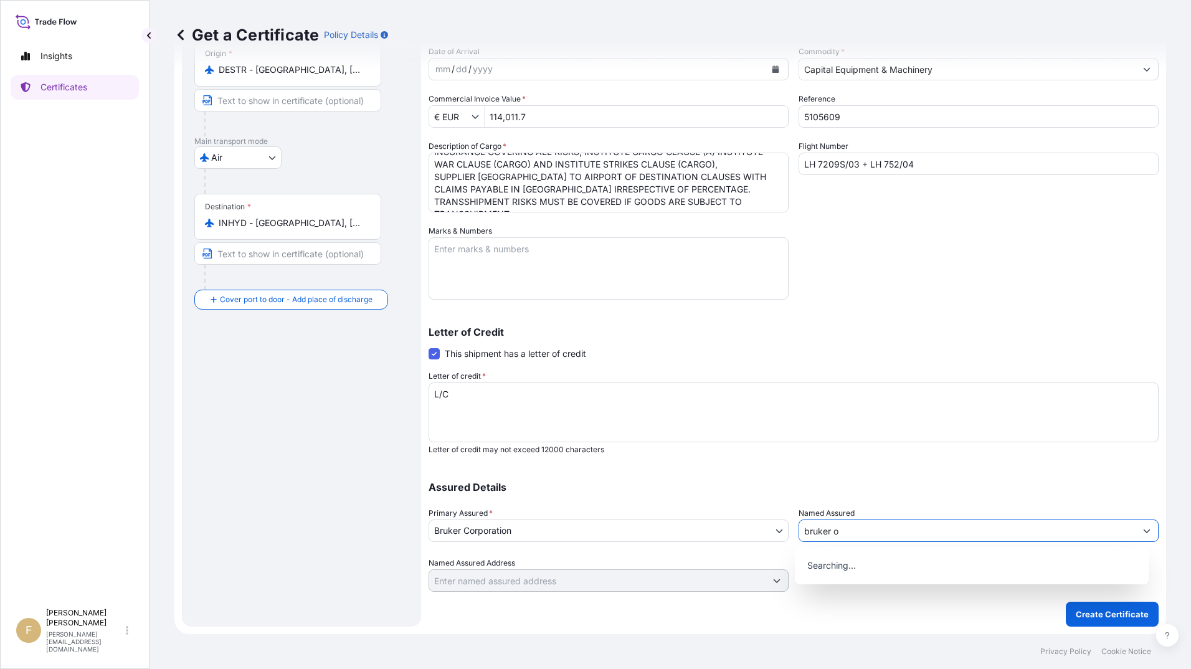
scroll to position [0, 0]
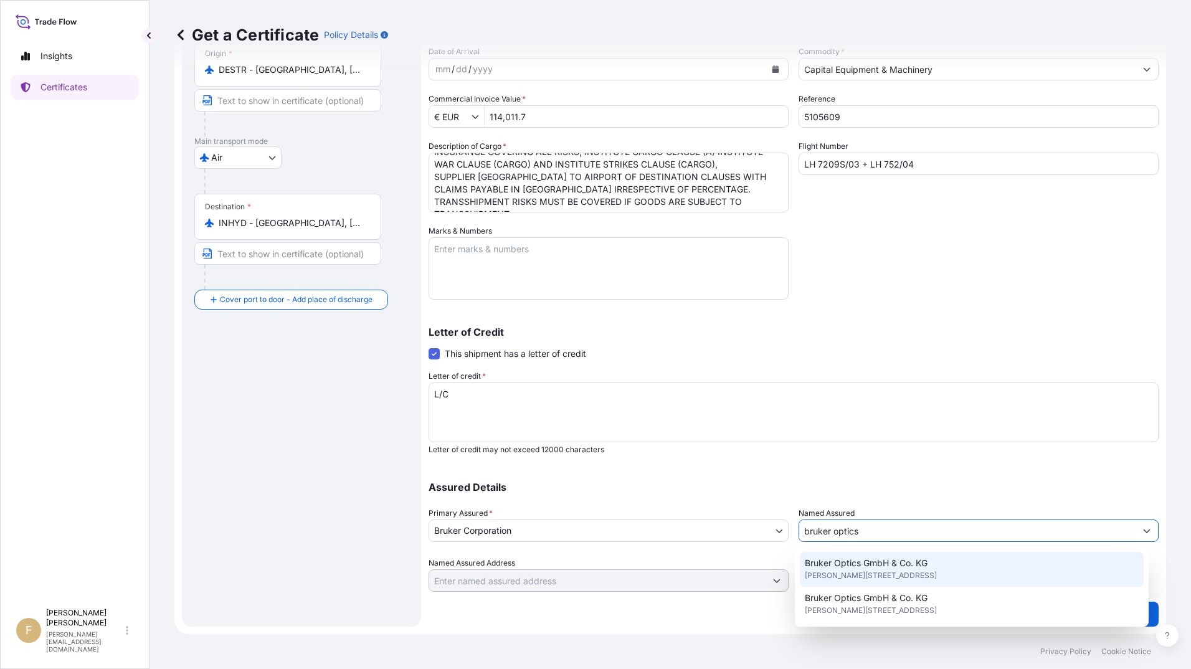
click at [914, 571] on span "[PERSON_NAME][STREET_ADDRESS]" at bounding box center [870, 575] width 132 height 12
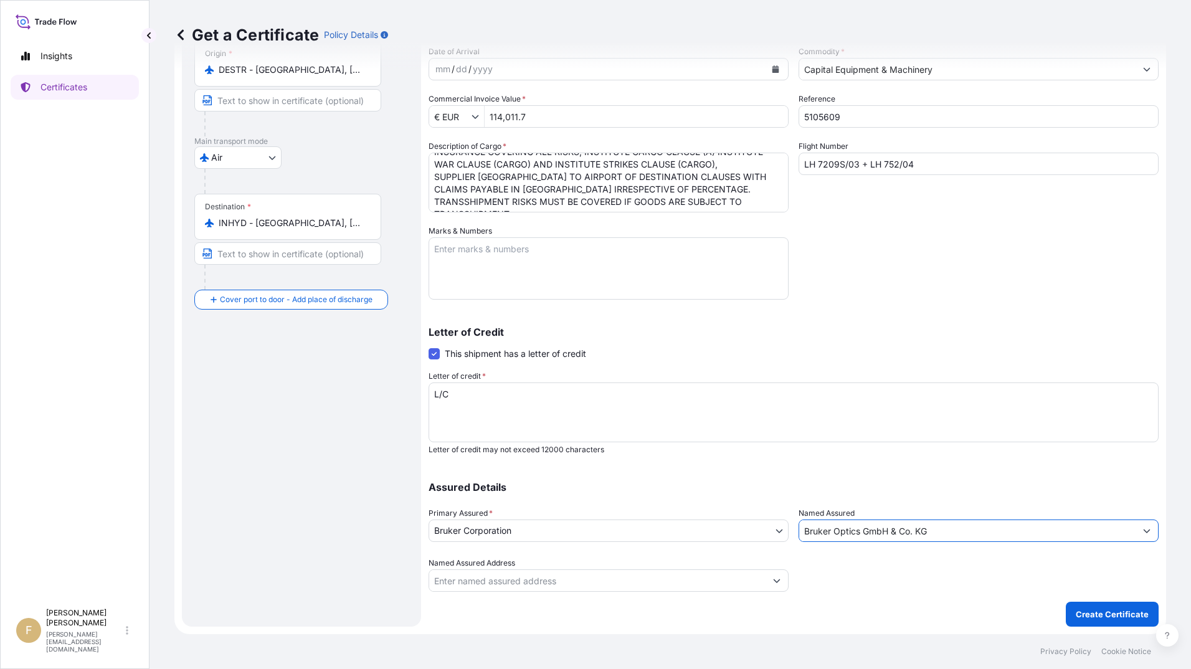
type input "Bruker Optics GmbH & Co. KG"
drag, startPoint x: 948, startPoint y: 163, endPoint x: 493, endPoint y: 106, distance: 458.1
click at [512, 107] on div "Shipment Details Issue date * [DATE] Date of Departure * [DATE] Date of Arrival…" at bounding box center [793, 271] width 730 height 641
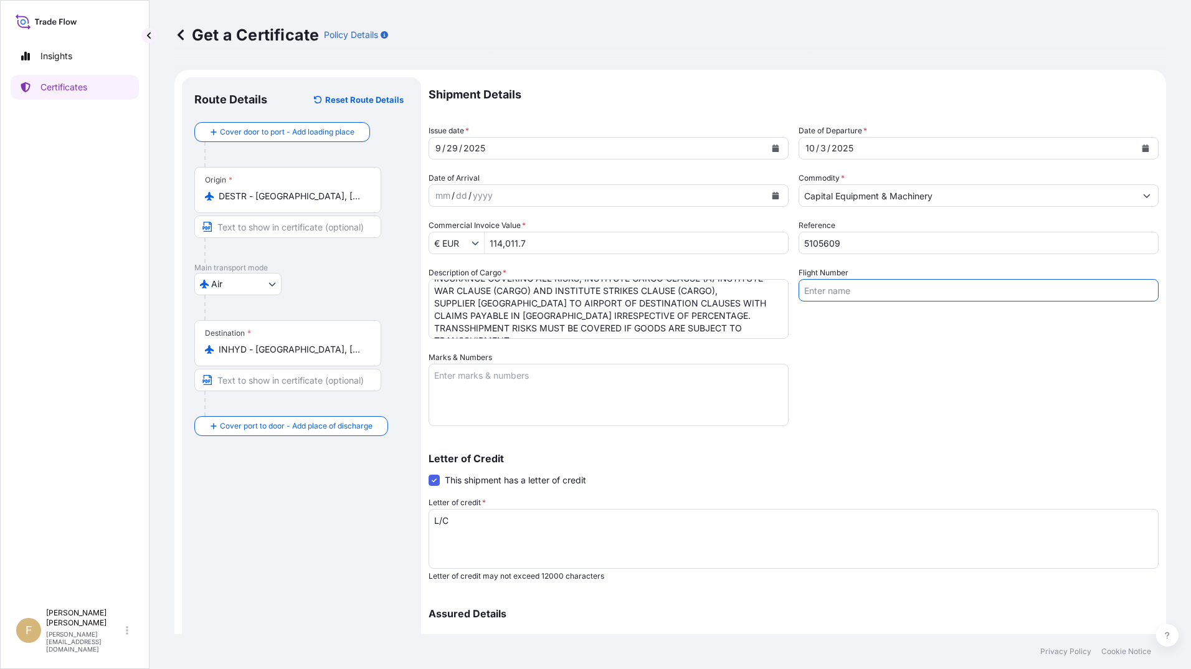
scroll to position [62, 0]
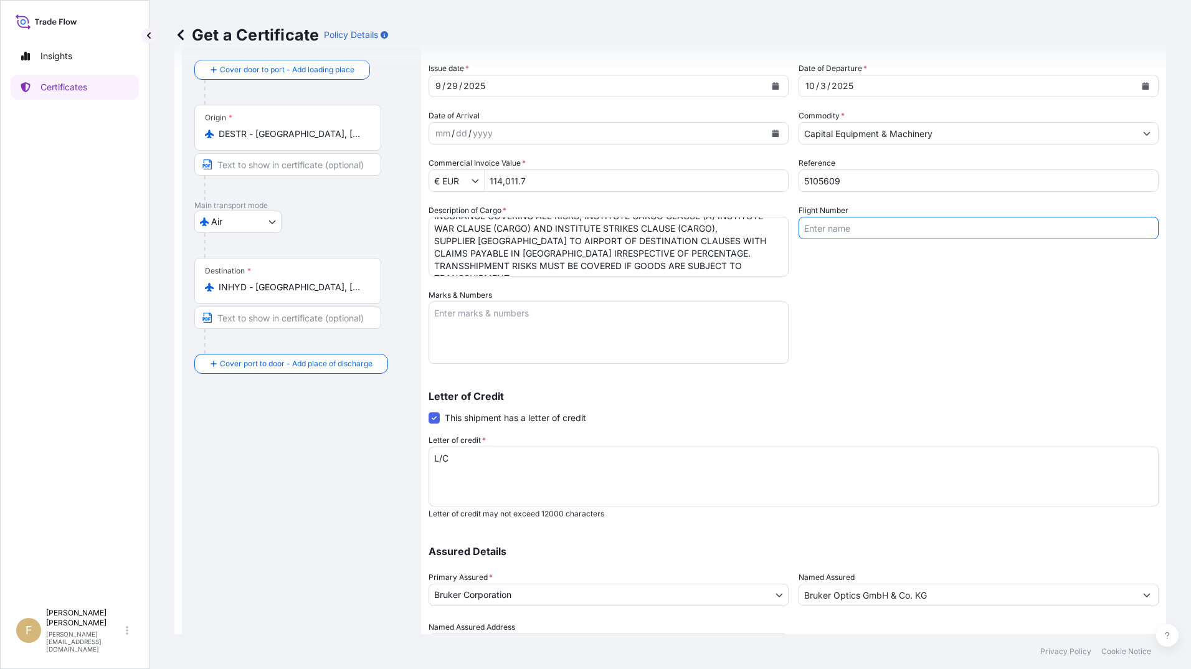
click at [564, 309] on textarea "Marks & Numbers" at bounding box center [608, 332] width 360 height 62
click at [512, 455] on textarea "L/C" at bounding box center [793, 476] width 730 height 60
click at [567, 453] on textarea "L/C" at bounding box center [793, 476] width 730 height 60
paste textarea "1303925IM0B00368"
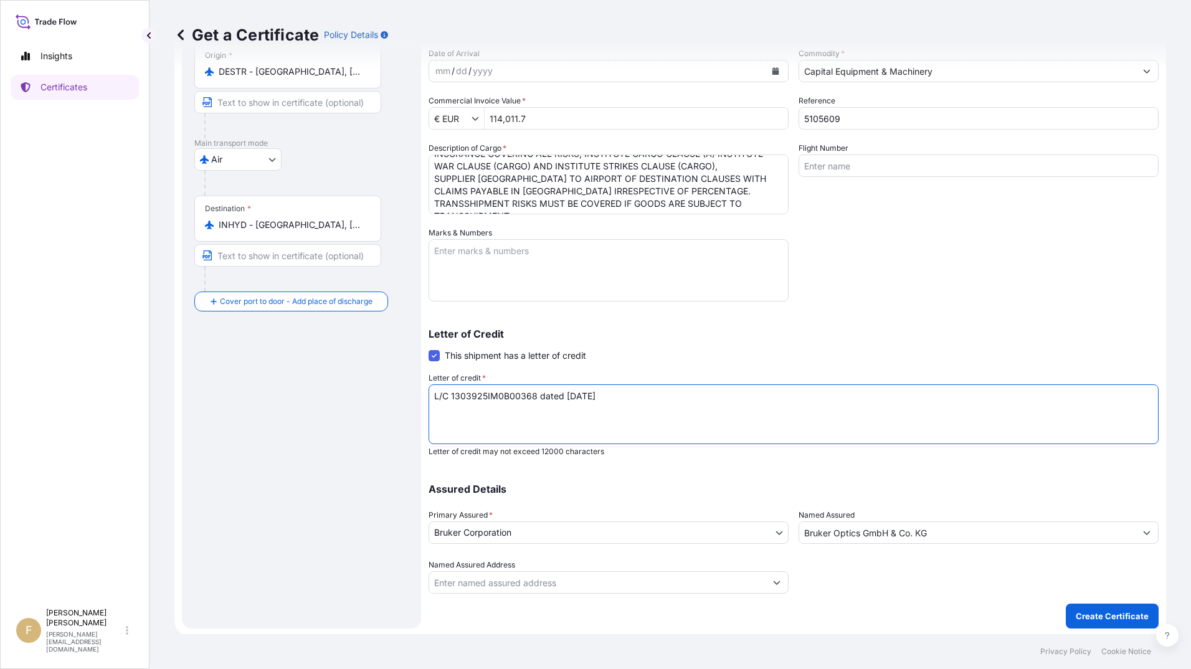
scroll to position [126, 0]
type textarea "L/C 1303925IM0B00368 dated [DATE]"
click at [677, 572] on input "Named Assured Address" at bounding box center [597, 580] width 336 height 22
click at [765, 573] on button "Show suggestions" at bounding box center [776, 580] width 22 height 22
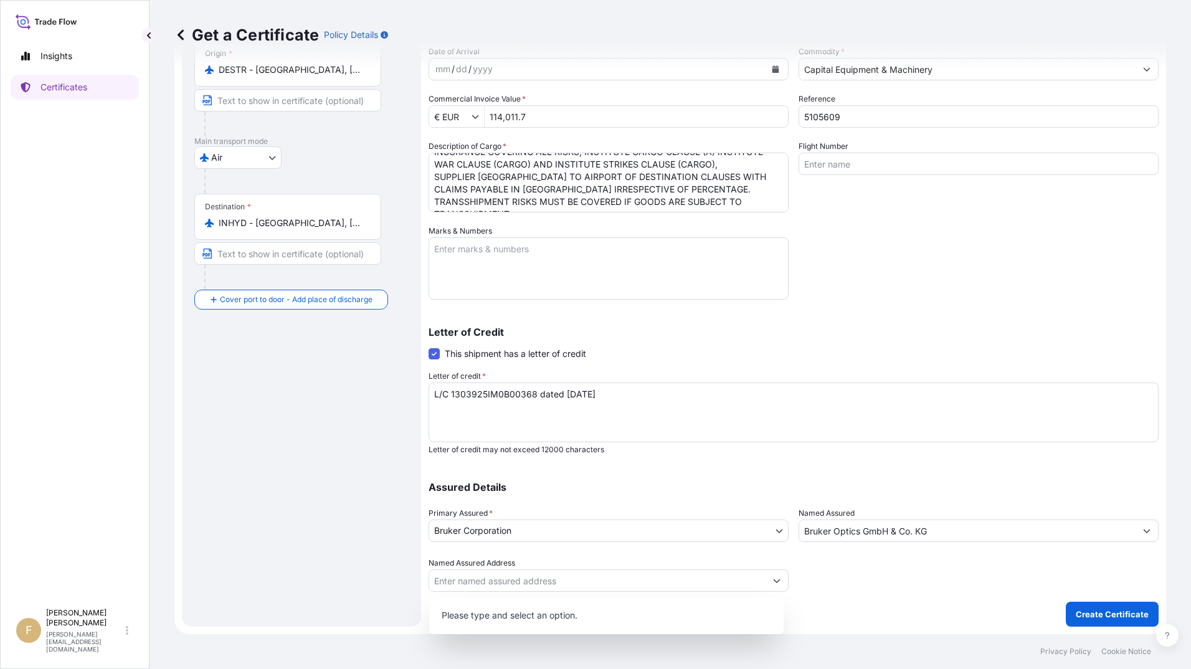
click at [696, 554] on div "Assured Details Primary Assured * Bruker Corporation Bruker Corporation Named A…" at bounding box center [793, 529] width 730 height 125
click at [678, 575] on input "Named Assured Address" at bounding box center [597, 580] width 336 height 22
click at [770, 582] on button "Show suggestions" at bounding box center [776, 580] width 22 height 22
click at [773, 580] on icon "Show suggestions" at bounding box center [776, 580] width 7 height 7
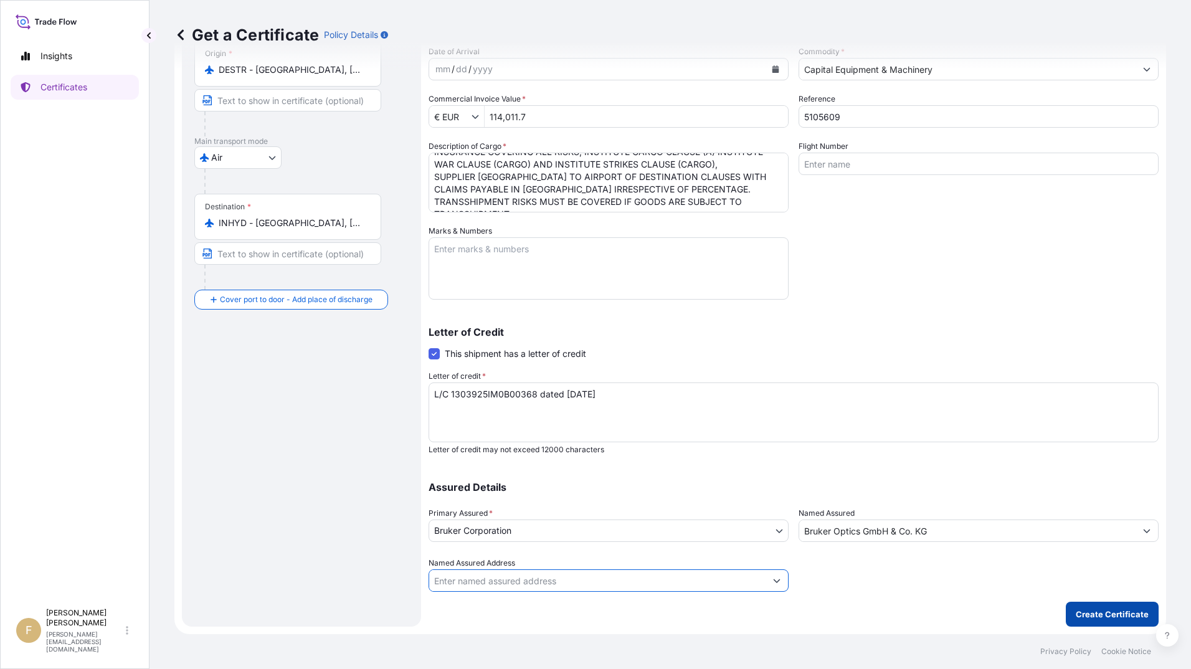
click at [1120, 618] on p "Create Certificate" at bounding box center [1111, 614] width 73 height 12
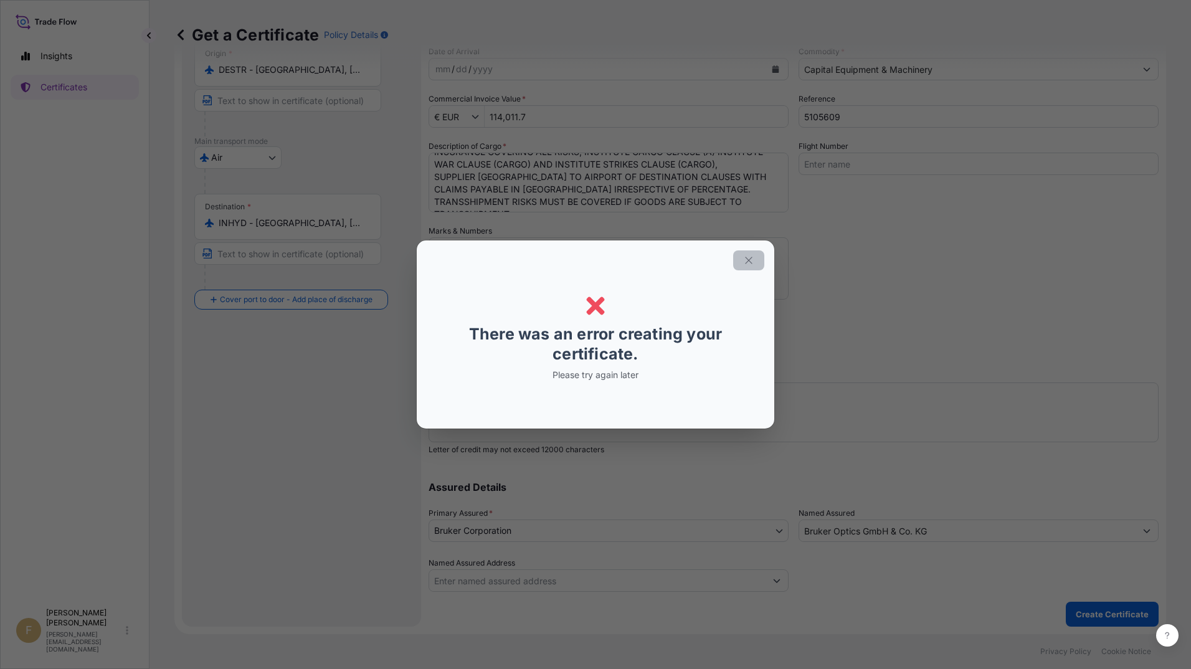
click at [746, 260] on icon "button" at bounding box center [748, 260] width 11 height 11
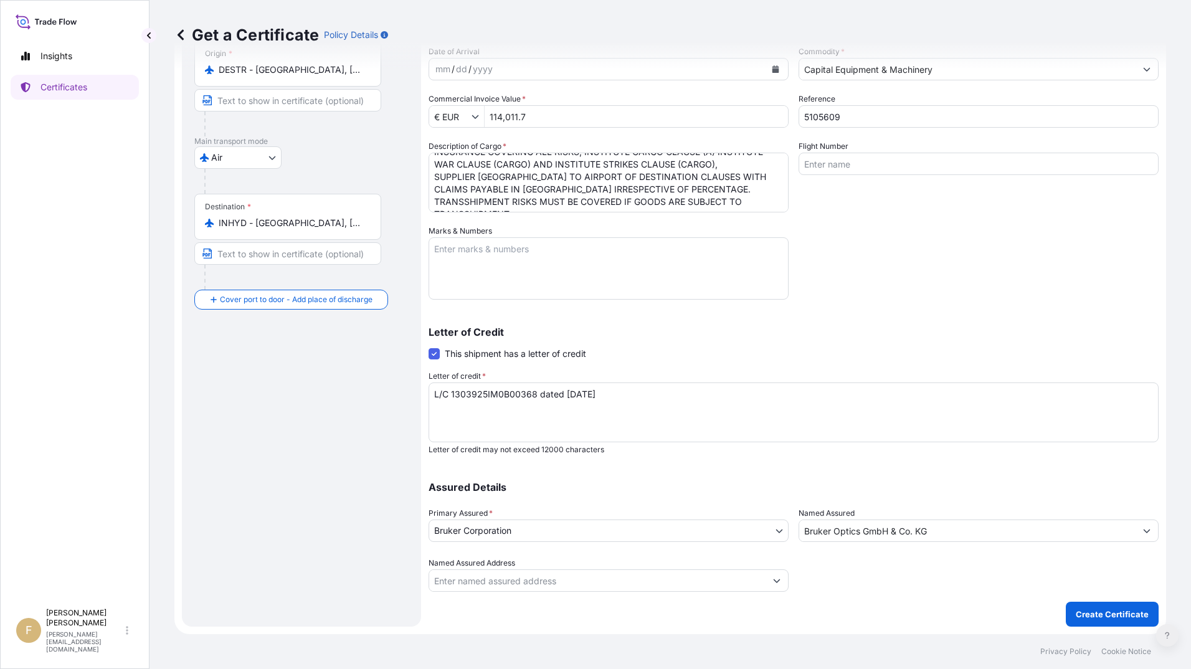
click at [1168, 638] on button at bounding box center [1167, 635] width 22 height 22
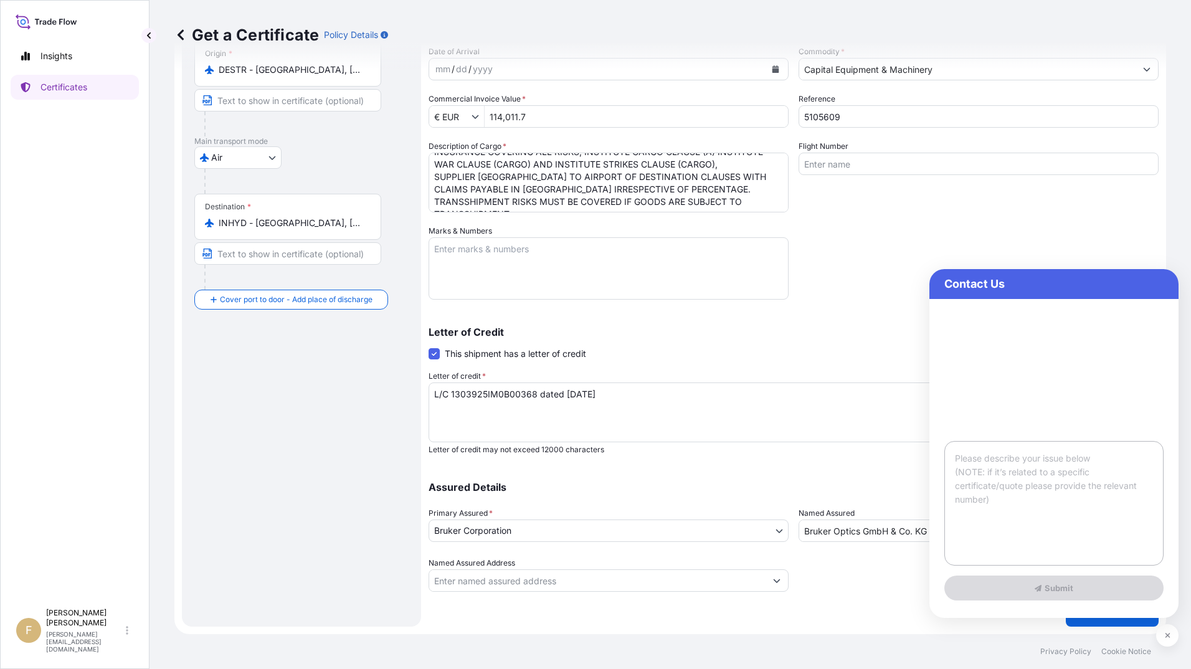
click at [1072, 510] on textarea at bounding box center [1053, 503] width 219 height 125
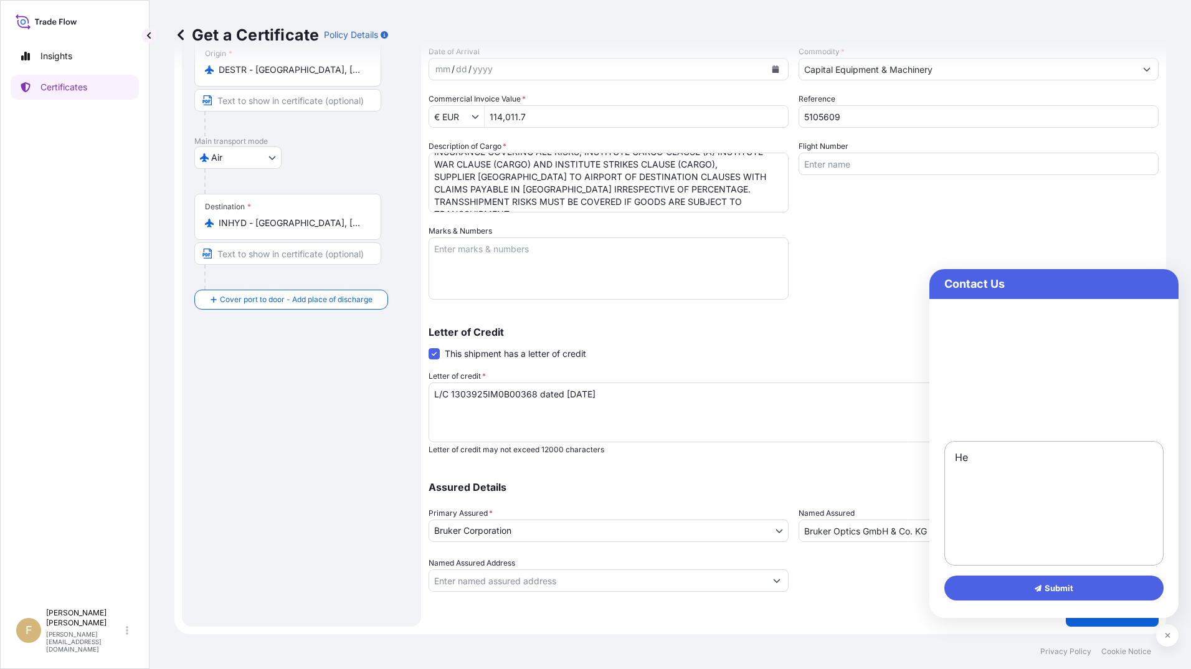
type textarea "H"
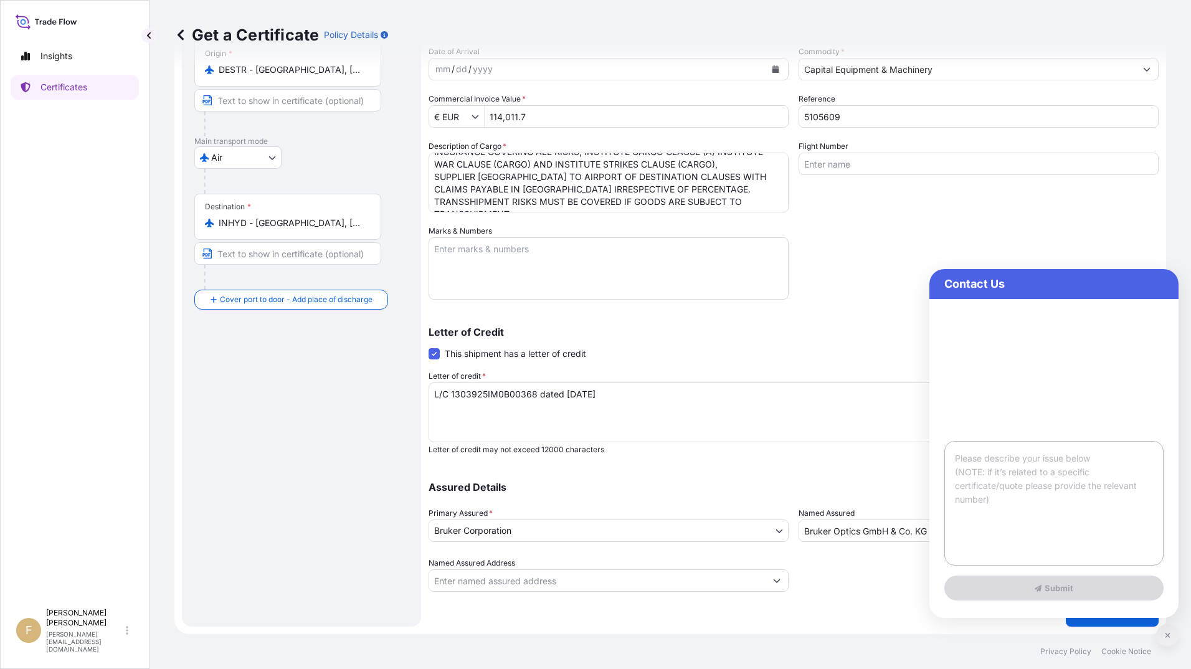
click at [1167, 637] on icon at bounding box center [1167, 634] width 6 height 7
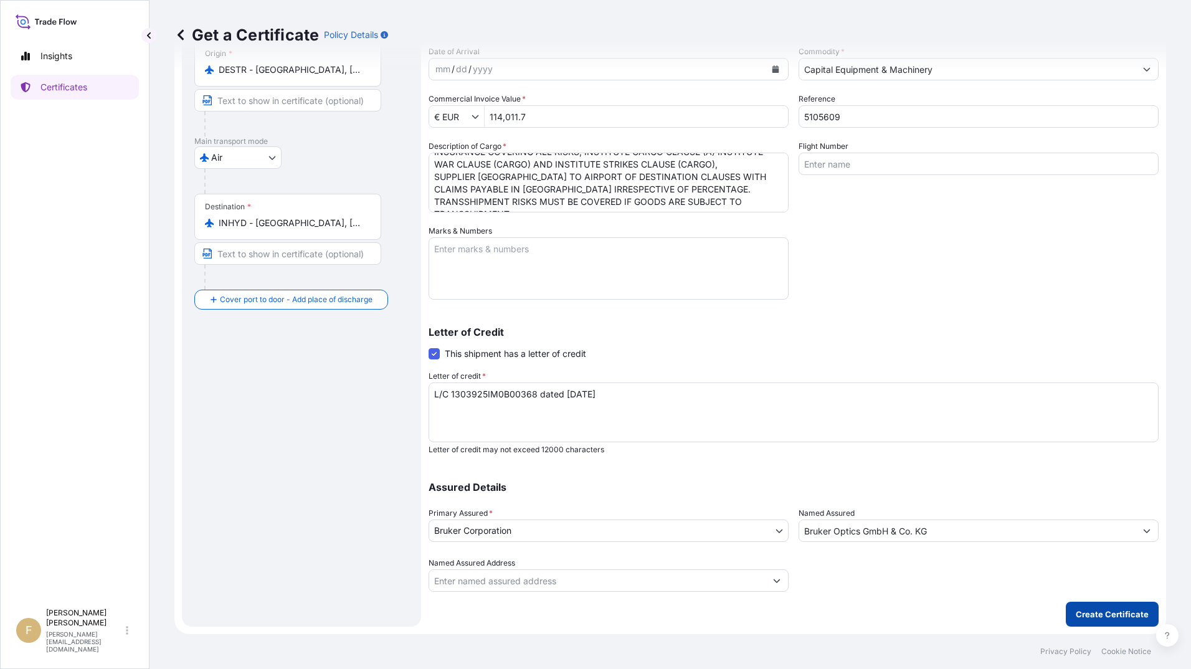
click at [1082, 612] on p "Create Certificate" at bounding box center [1111, 614] width 73 height 12
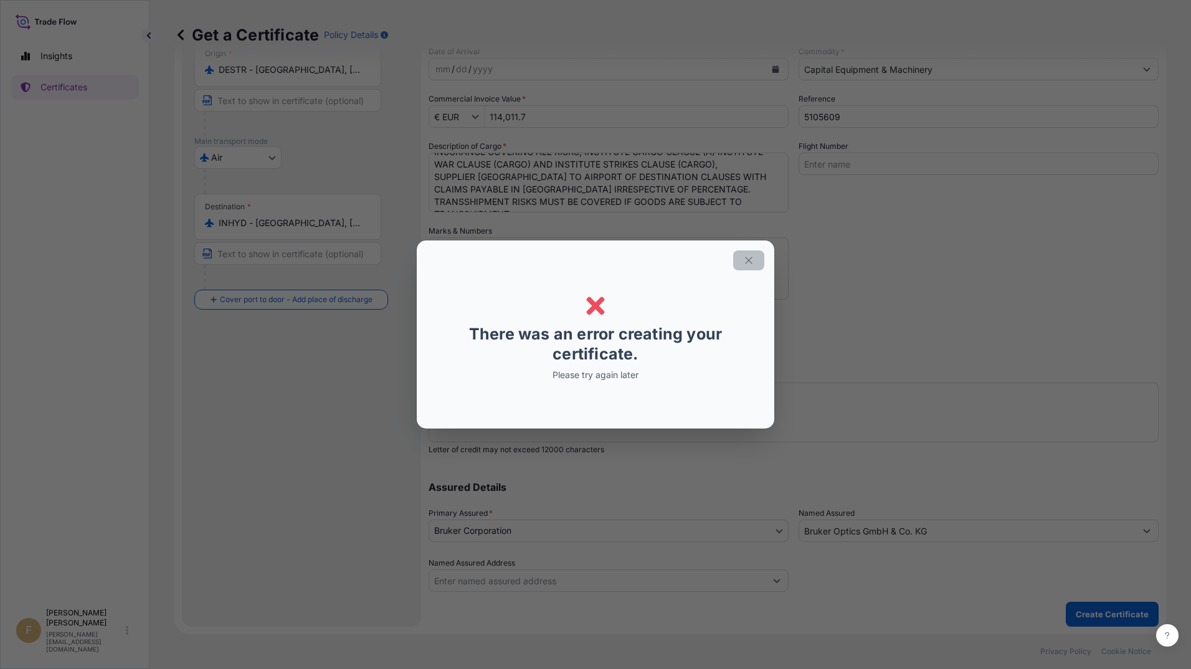
click at [753, 262] on icon "button" at bounding box center [748, 260] width 11 height 11
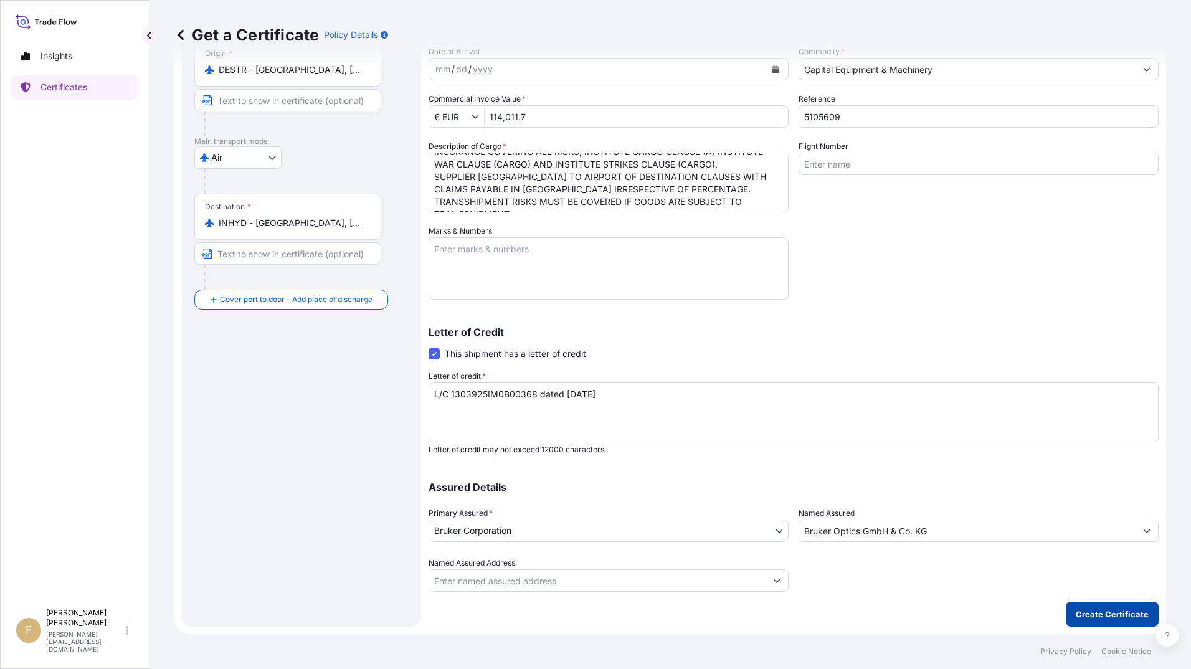
click at [1090, 606] on button "Create Certificate" at bounding box center [1111, 613] width 93 height 25
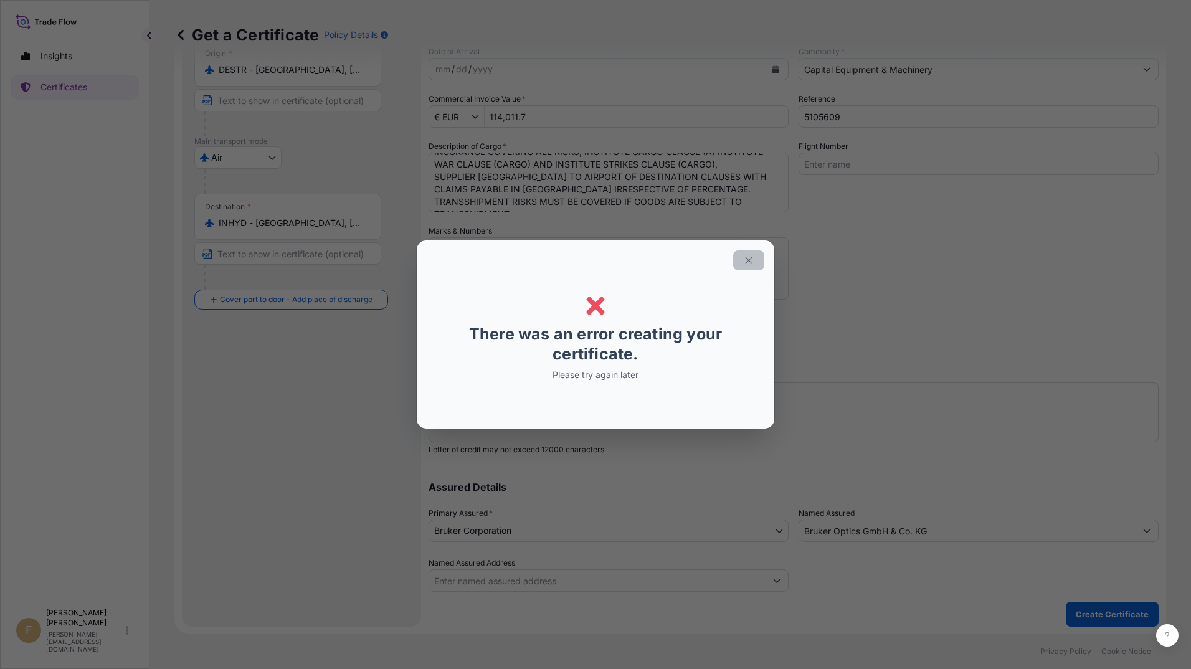
click at [745, 260] on icon "button" at bounding box center [748, 260] width 11 height 11
